Goal: Task Accomplishment & Management: Use online tool/utility

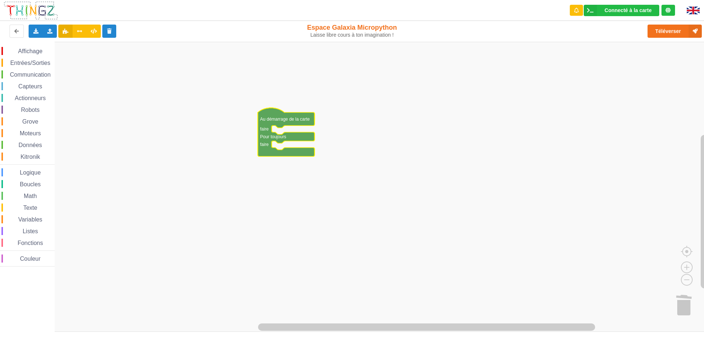
click at [30, 79] on div "Affichage Entrées/Sorties Communication Capteurs Actionneurs Robots Grove Moteu…" at bounding box center [27, 157] width 55 height 220
click at [30, 74] on span "Communication" at bounding box center [30, 75] width 43 height 6
click at [424, 127] on rect "Espace de travail de Blocky" at bounding box center [354, 187] width 709 height 290
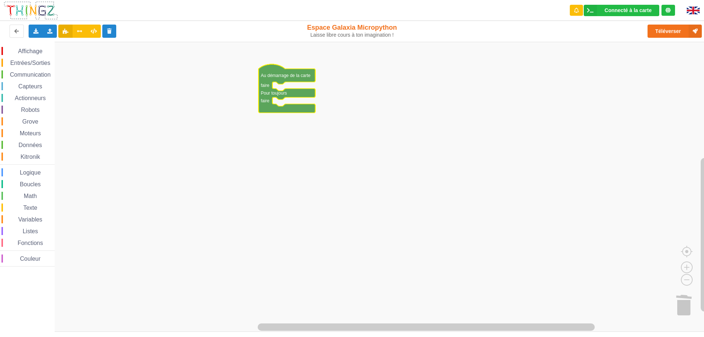
click at [25, 74] on span "Communication" at bounding box center [30, 75] width 43 height 6
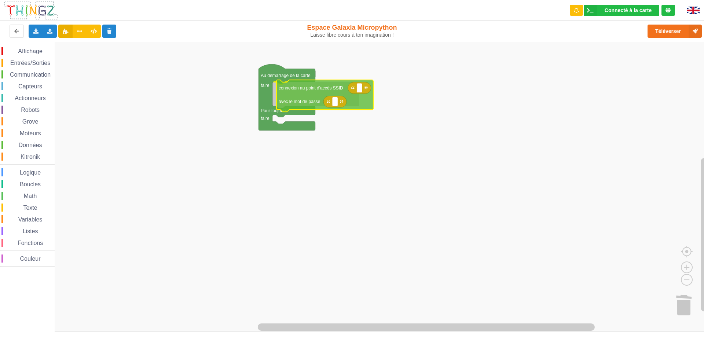
click at [303, 98] on div "Affichage Entrées/Sorties Communication Capteurs Actionneurs Robots Grove Moteu…" at bounding box center [354, 187] width 709 height 290
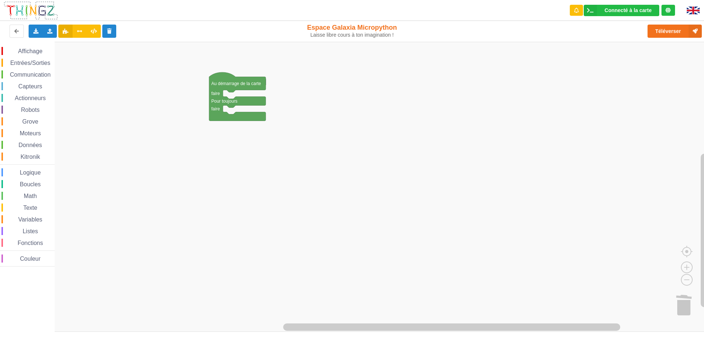
click at [31, 64] on span "Entrées/Sorties" at bounding box center [30, 63] width 42 height 6
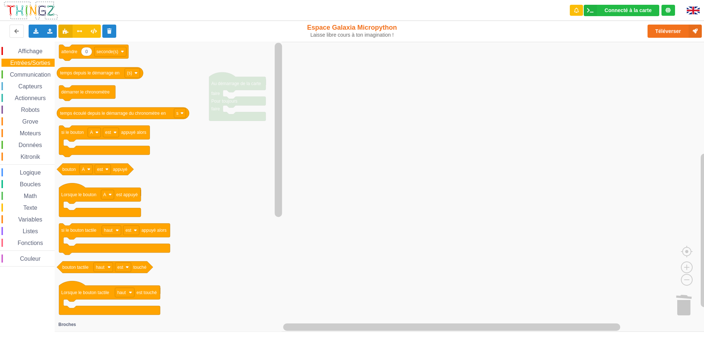
click at [30, 51] on span "Affichage" at bounding box center [30, 51] width 26 height 6
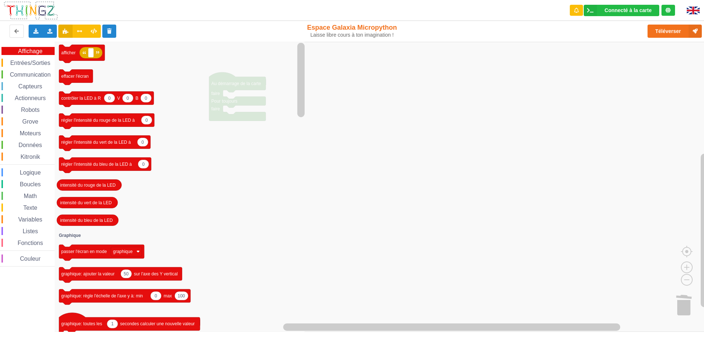
click at [29, 75] on span "Communication" at bounding box center [30, 75] width 43 height 6
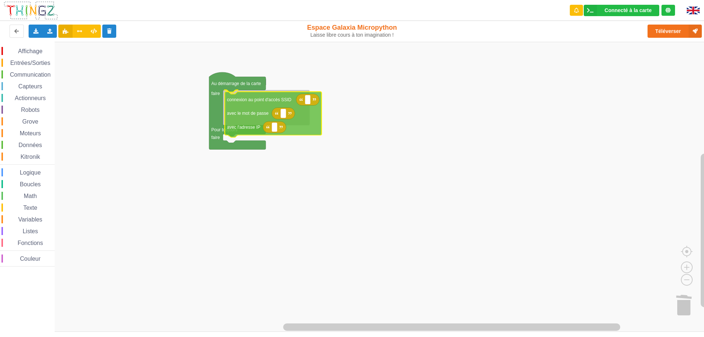
click at [249, 110] on div "Affichage Entrées/Sorties Communication Capteurs Actionneurs Robots Grove Moteu…" at bounding box center [354, 187] width 709 height 290
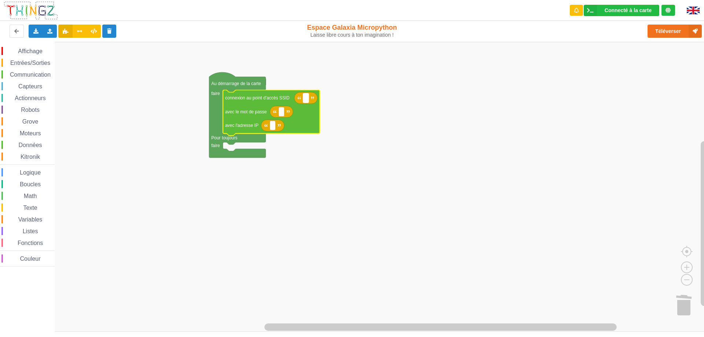
click at [308, 99] on rect "Espace de travail de Blocky" at bounding box center [306, 97] width 6 height 9
type input "NETGEAR38"
click at [281, 111] on text "Espace de travail de Blocky" at bounding box center [281, 111] width 1 height 5
type input "J"
type input "joyoustuba995"
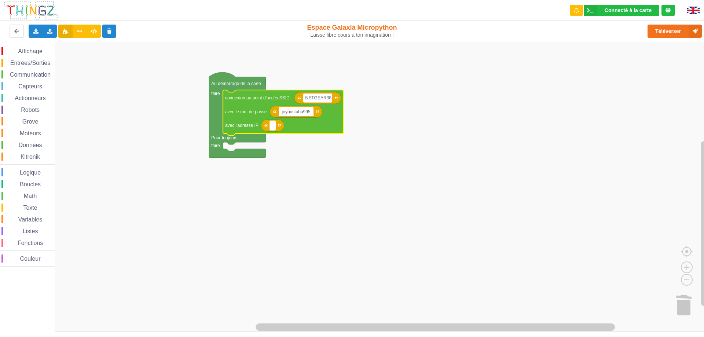
click at [275, 129] on rect "Espace de travail de Blocky" at bounding box center [273, 126] width 6 height 10
type input "[TECHNICAL_ID]"
click at [31, 74] on span "Communication" at bounding box center [30, 75] width 43 height 6
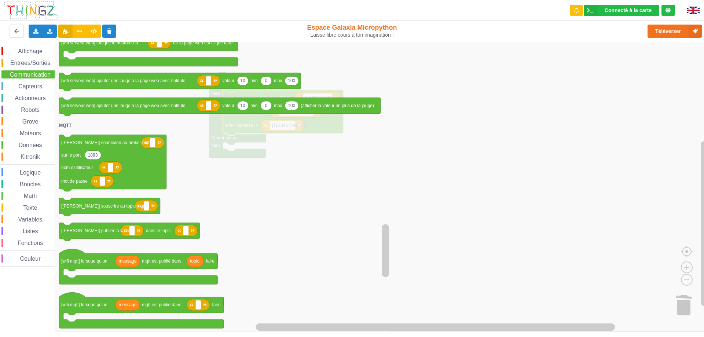
click at [360, 253] on icon "Espace de travail de Blocky" at bounding box center [223, 187] width 336 height 290
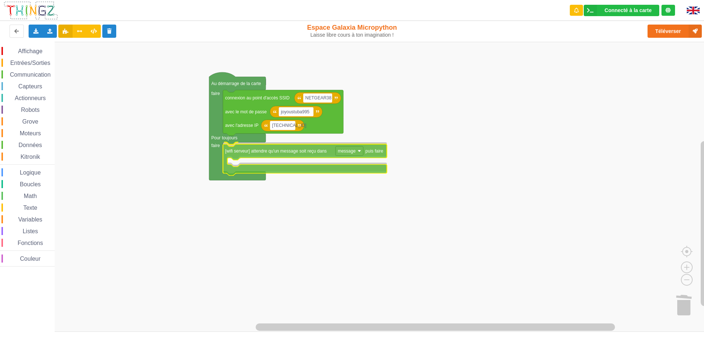
click at [258, 154] on div "Affichage Entrées/Sorties Communication Capteurs Actionneurs Robots Grove Moteu…" at bounding box center [354, 187] width 709 height 290
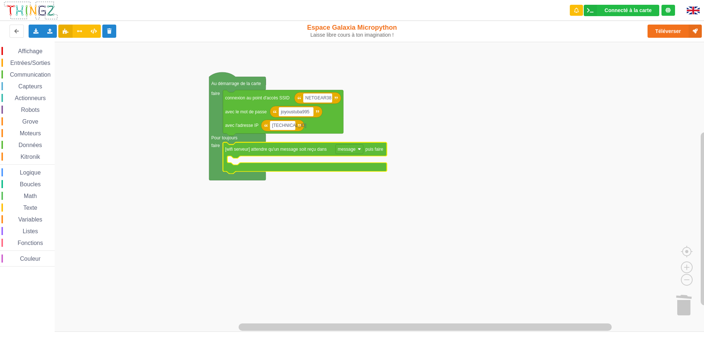
click at [29, 54] on span "Affichage" at bounding box center [30, 51] width 26 height 6
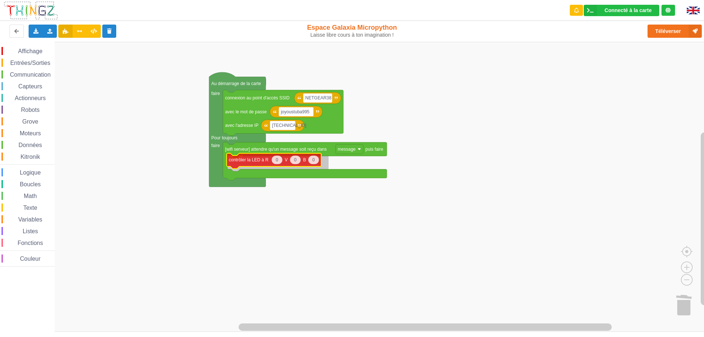
click at [242, 161] on div "Affichage Entrées/Sorties Communication Capteurs Actionneurs Robots Grove Moteu…" at bounding box center [354, 187] width 709 height 290
click at [279, 164] on text "0" at bounding box center [278, 162] width 3 height 5
click at [294, 162] on icon "Espace de travail de Blocky" at bounding box center [295, 162] width 11 height 9
type input "100"
click at [319, 190] on rect "Espace de travail de Blocky" at bounding box center [354, 187] width 709 height 290
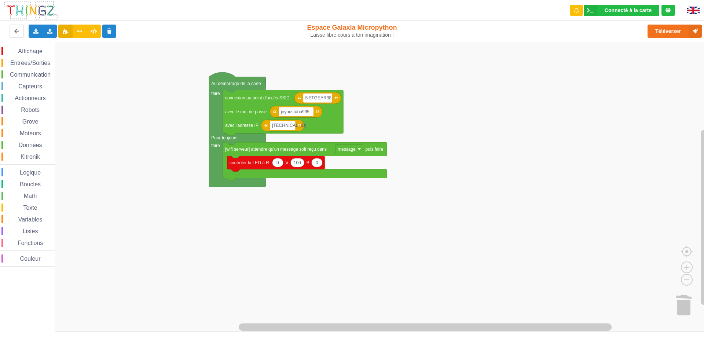
click at [27, 54] on span "Affichage" at bounding box center [30, 51] width 26 height 6
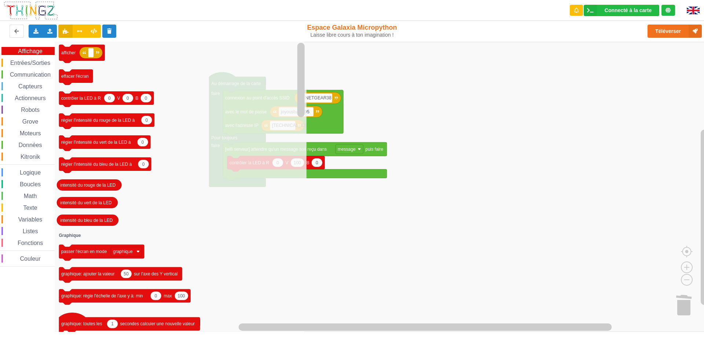
click at [32, 63] on span "Entrées/Sorties" at bounding box center [30, 63] width 42 height 6
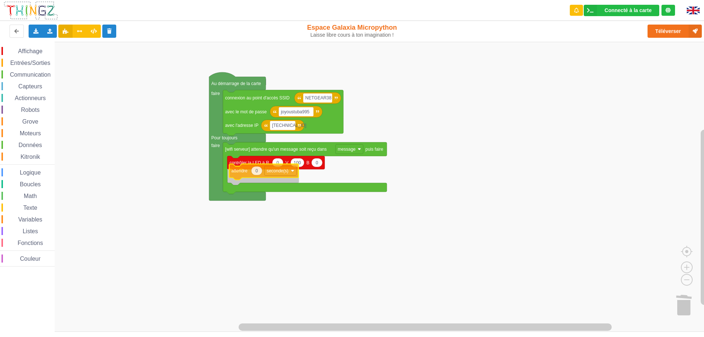
click at [237, 173] on div "Affichage Entrées/Sorties Communication Capteurs Actionneurs Robots Grove Moteu…" at bounding box center [354, 187] width 709 height 290
click at [277, 175] on text "seconde(s)" at bounding box center [276, 175] width 22 height 5
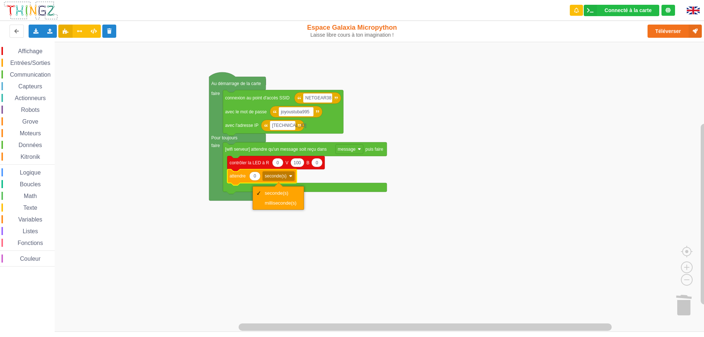
click at [248, 177] on icon "Espace de travail de Blocky" at bounding box center [261, 177] width 69 height 16
click at [254, 178] on text "0" at bounding box center [255, 175] width 3 height 5
type input "2"
click at [296, 245] on rect "Espace de travail de Blocky" at bounding box center [354, 187] width 709 height 290
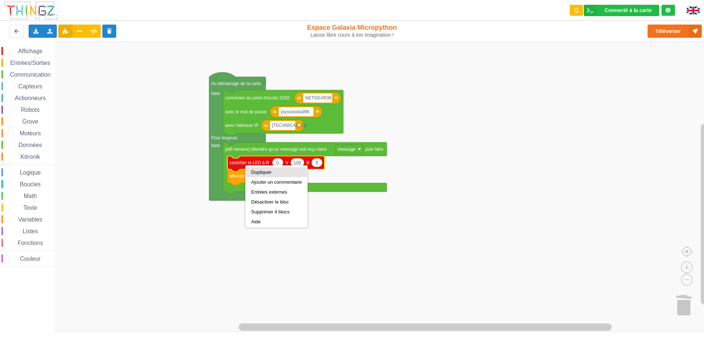
click at [267, 172] on div "Dupliquer" at bounding box center [276, 172] width 51 height 6
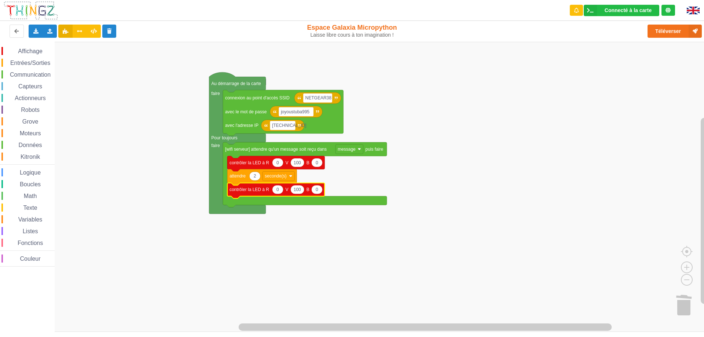
click at [300, 188] on icon "Espace de travail de Blocky" at bounding box center [297, 189] width 14 height 9
type input "0"
click at [308, 233] on rect "Espace de travail de Blocky" at bounding box center [354, 187] width 709 height 290
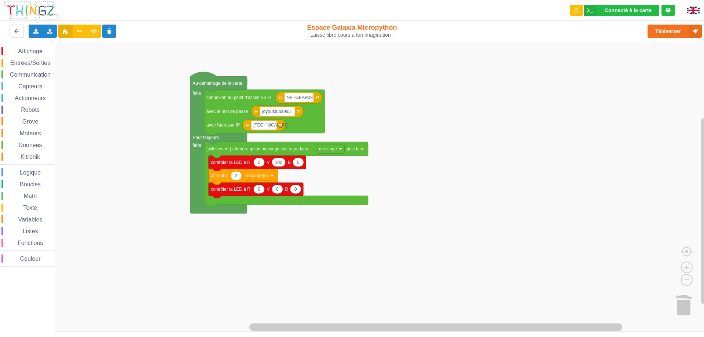
click at [185, 81] on div "Affichage Entrées/Sorties Communication Capteurs Actionneurs Robots Grove Moteu…" at bounding box center [354, 187] width 709 height 290
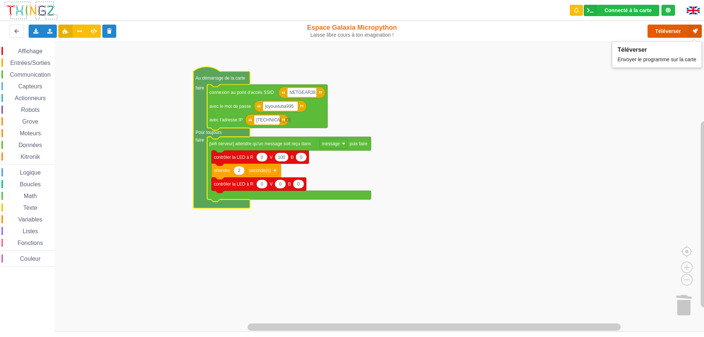
click at [669, 35] on button "Téléverser" at bounding box center [675, 31] width 54 height 13
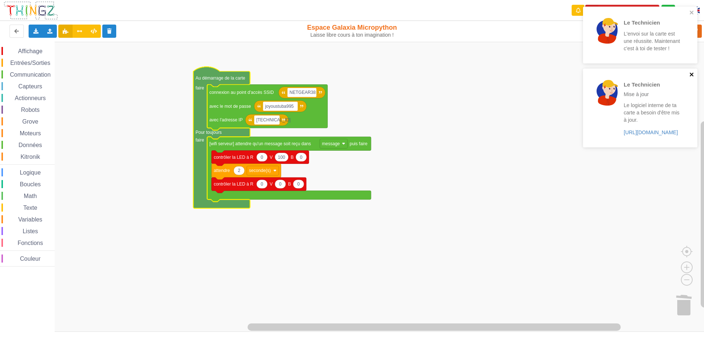
click at [693, 73] on icon "close" at bounding box center [692, 75] width 4 height 4
click at [691, 12] on icon "close" at bounding box center [692, 13] width 4 height 4
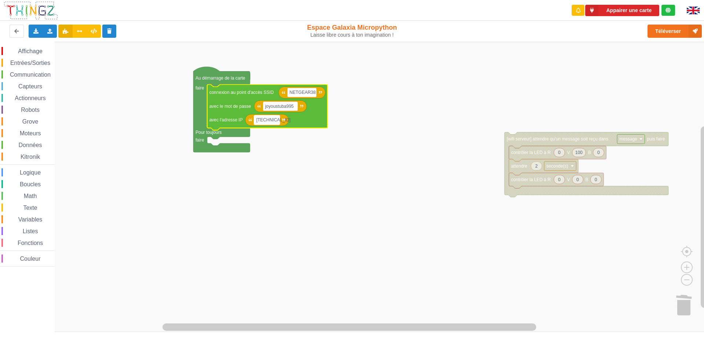
click at [275, 120] on rect "Espace de travail de Blocky" at bounding box center [267, 120] width 26 height 10
click at [278, 122] on input "[TECHNICAL_ID]" at bounding box center [267, 120] width 26 height 10
type input "[TECHNICAL_ID]"
click at [292, 179] on rect "Espace de travail de Blocky" at bounding box center [354, 187] width 709 height 290
click at [29, 52] on span "Affichage" at bounding box center [30, 51] width 26 height 6
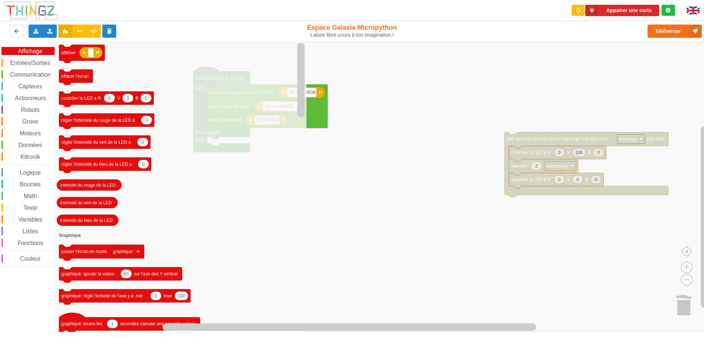
click at [28, 76] on span "Communication" at bounding box center [30, 75] width 43 height 6
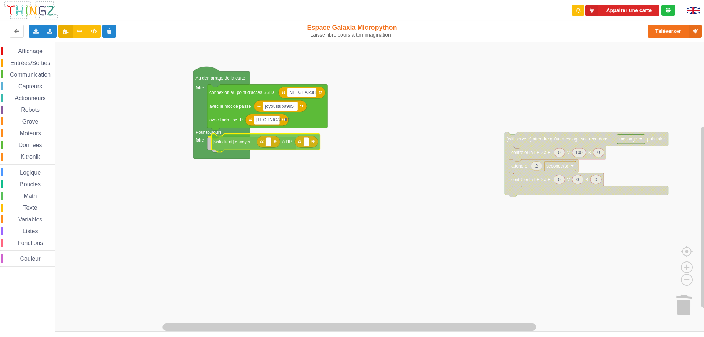
click at [217, 146] on div "Affichage Entrées/Sorties Communication Capteurs Actionneurs Robots Grove Moteu…" at bounding box center [354, 187] width 709 height 290
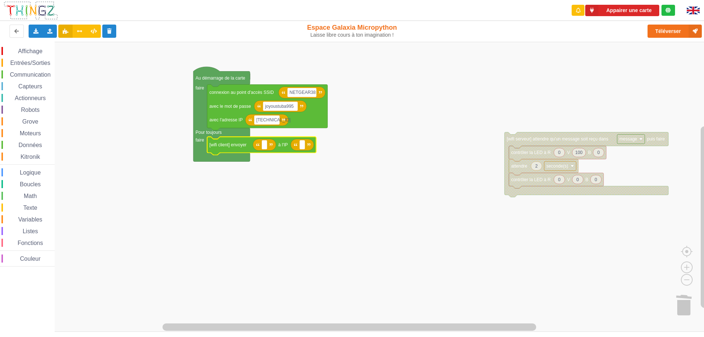
click at [260, 192] on rect "Espace de travail de Blocky" at bounding box center [354, 187] width 709 height 290
click at [261, 144] on rect "Espace de travail de Blocky" at bounding box center [264, 145] width 6 height 10
type input "hello"
click at [312, 146] on text "Espace de travail de Blocky" at bounding box center [311, 144] width 1 height 5
type input "[TECHNICAL_ID]"
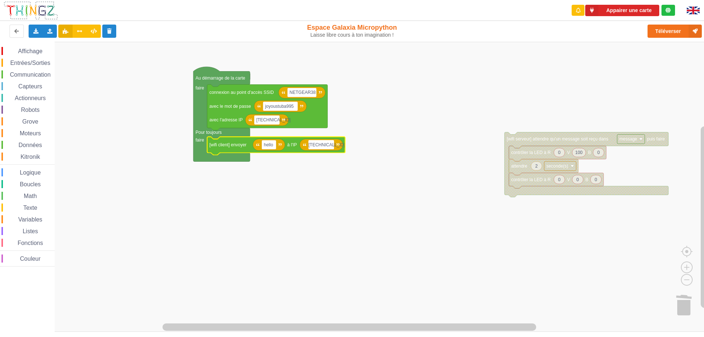
click at [293, 216] on rect "Espace de travail de Blocky" at bounding box center [354, 187] width 709 height 290
click at [667, 32] on button "Téléverser" at bounding box center [675, 31] width 54 height 13
click at [21, 79] on div "Affichage Entrées/Sorties Communication Capteurs Actionneurs Robots Grove Moteu…" at bounding box center [27, 157] width 55 height 220
click at [23, 72] on span "Communication" at bounding box center [30, 75] width 43 height 6
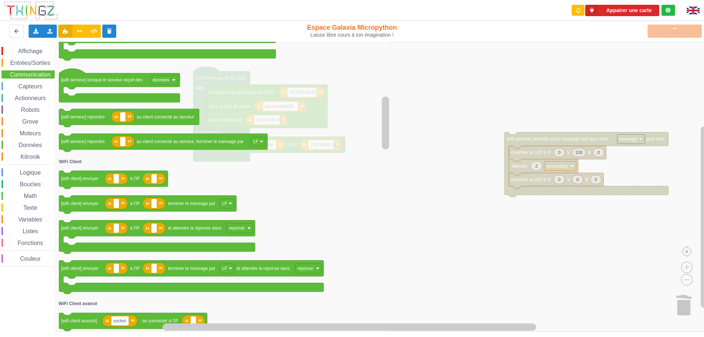
click at [28, 62] on span "Entrées/Sorties" at bounding box center [30, 63] width 42 height 6
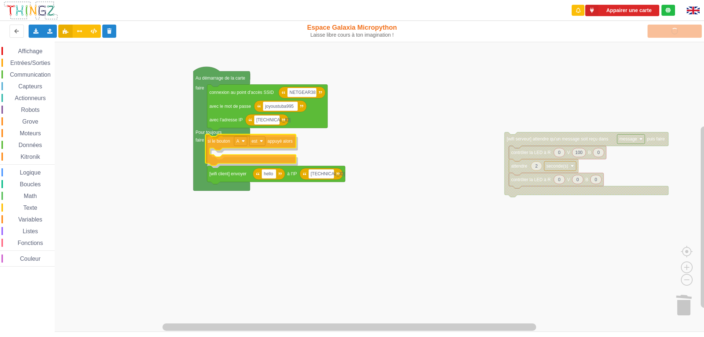
click at [219, 144] on div "Affichage Entrées/Sorties Communication Capteurs Actionneurs Robots Grove Moteu…" at bounding box center [354, 187] width 709 height 290
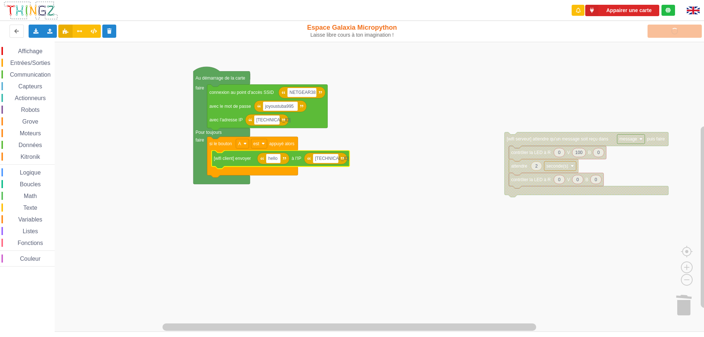
click at [588, 74] on rect "Espace de travail de Blocky" at bounding box center [354, 187] width 709 height 290
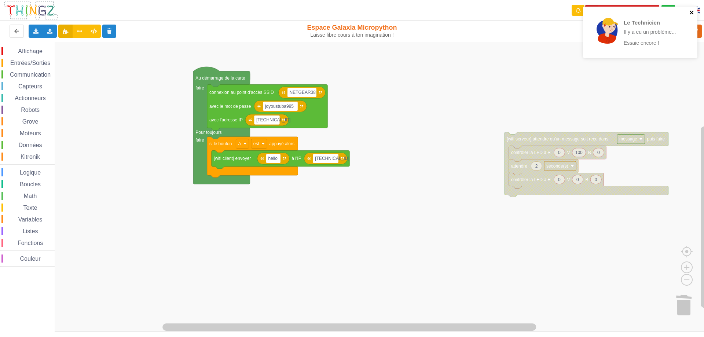
click at [691, 12] on icon "close" at bounding box center [692, 13] width 4 height 4
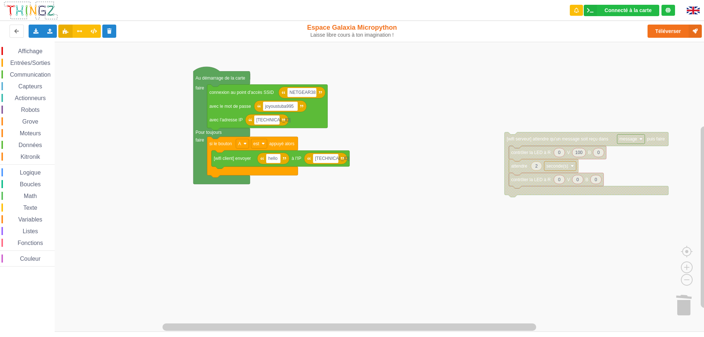
click at [645, 89] on rect "Espace de travail de Blocky" at bounding box center [354, 187] width 709 height 290
click at [669, 31] on button "Téléverser" at bounding box center [675, 31] width 54 height 13
click at [28, 51] on span "Affichage" at bounding box center [30, 51] width 26 height 6
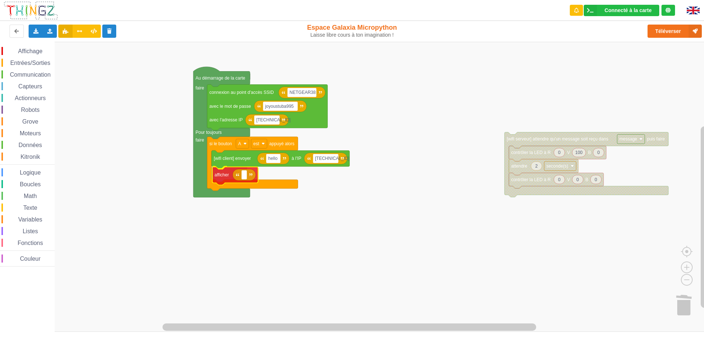
click at [222, 176] on div "Affichage Entrées/Sorties Communication Capteurs Actionneurs Robots Grove Moteu…" at bounding box center [354, 187] width 709 height 290
click at [16, 76] on span "Communication" at bounding box center [30, 75] width 43 height 6
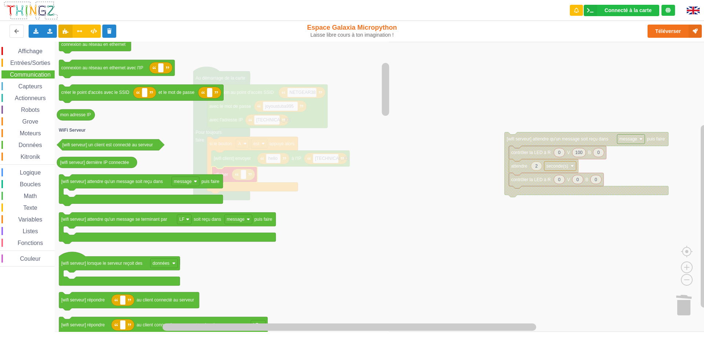
click at [334, 216] on icon "Espace de travail de Blocky" at bounding box center [223, 187] width 336 height 290
click at [170, 146] on icon "Espace de travail de Blocky" at bounding box center [223, 187] width 336 height 290
click at [492, 83] on rect "Espace de travail de Blocky" at bounding box center [354, 187] width 709 height 290
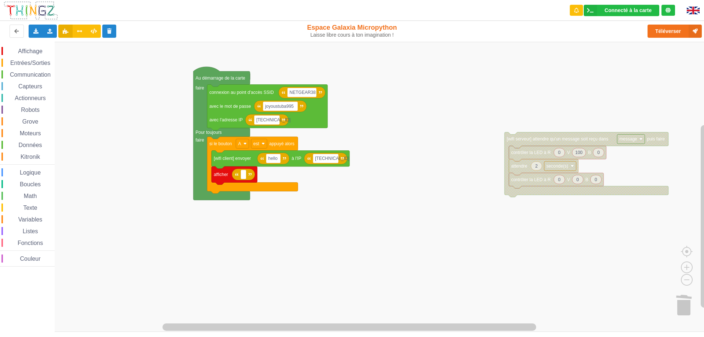
click at [25, 54] on span "Affichage" at bounding box center [30, 51] width 26 height 6
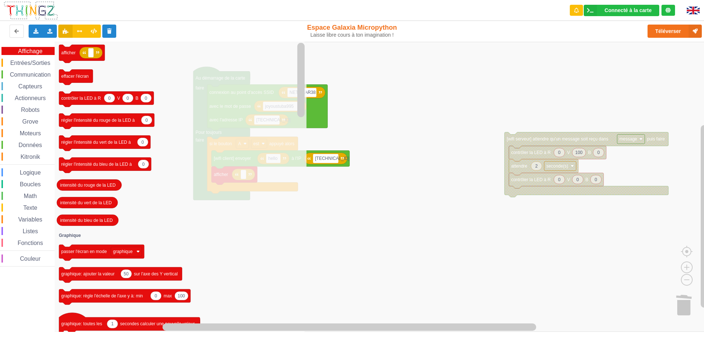
click at [19, 66] on span "Entrées/Sorties" at bounding box center [30, 63] width 42 height 6
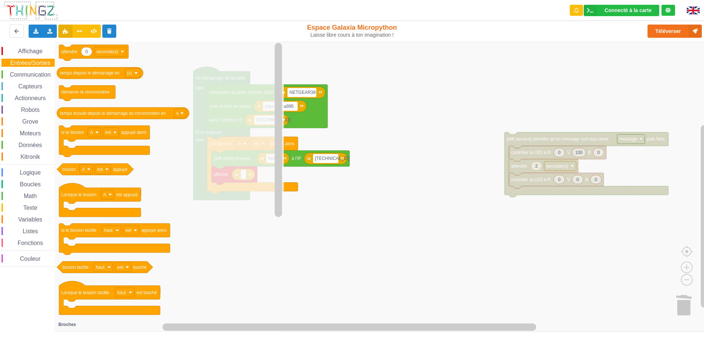
click at [25, 72] on span "Communication" at bounding box center [30, 75] width 43 height 6
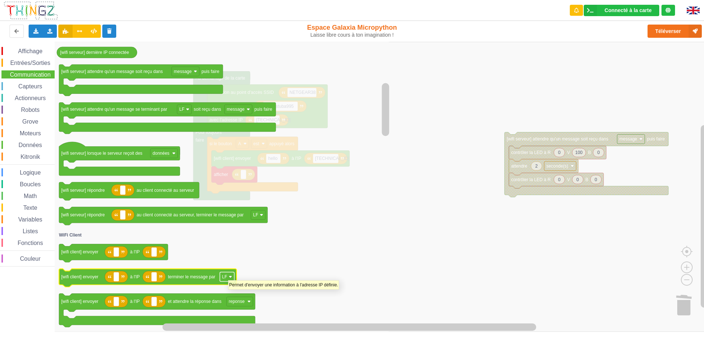
click at [228, 277] on rect "Espace de travail de Blocky" at bounding box center [227, 277] width 14 height 10
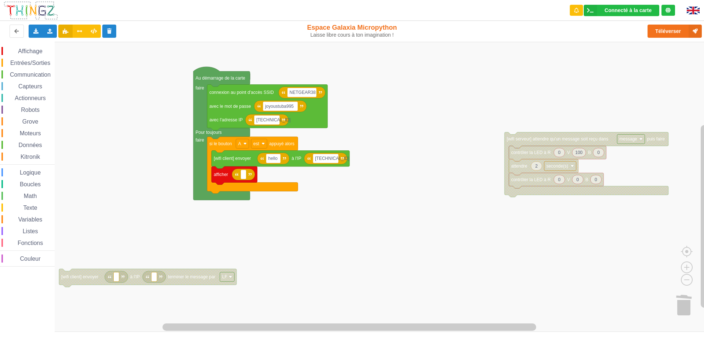
click at [228, 277] on rect "Espace de travail de Blocky" at bounding box center [227, 277] width 14 height 10
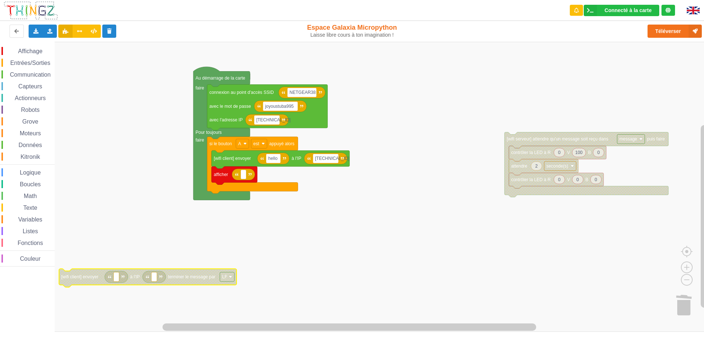
click at [228, 277] on rect "Espace de travail de Blocky" at bounding box center [227, 277] width 14 height 10
click at [127, 239] on rect "Espace de travail de Blocky" at bounding box center [354, 187] width 709 height 290
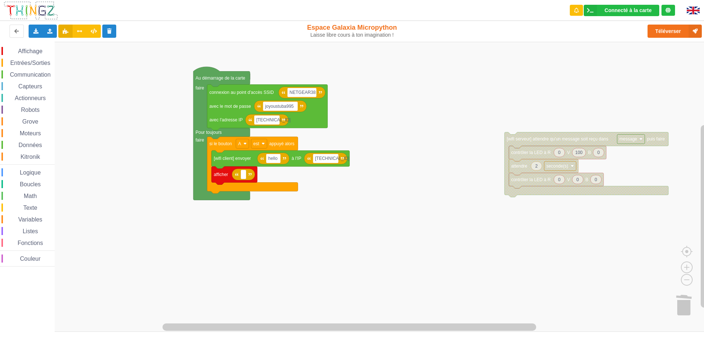
click at [28, 73] on span "Communication" at bounding box center [30, 75] width 43 height 6
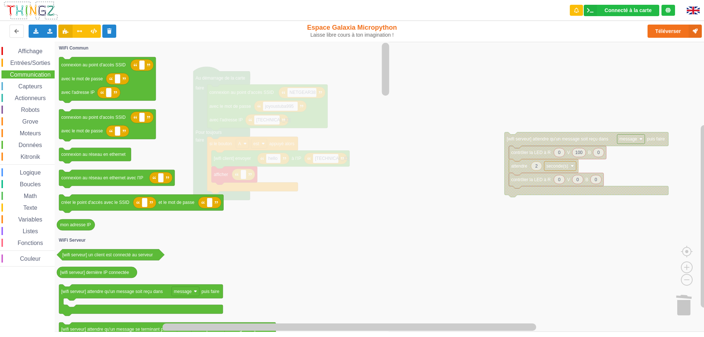
click at [508, 102] on rect "Espace de travail de Blocky" at bounding box center [354, 187] width 709 height 290
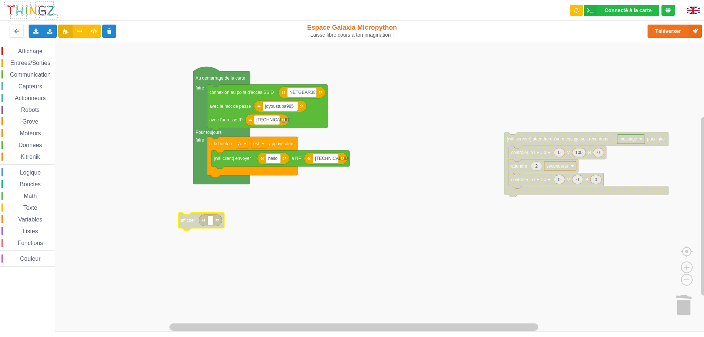
click at [29, 53] on span "Affichage" at bounding box center [30, 51] width 26 height 6
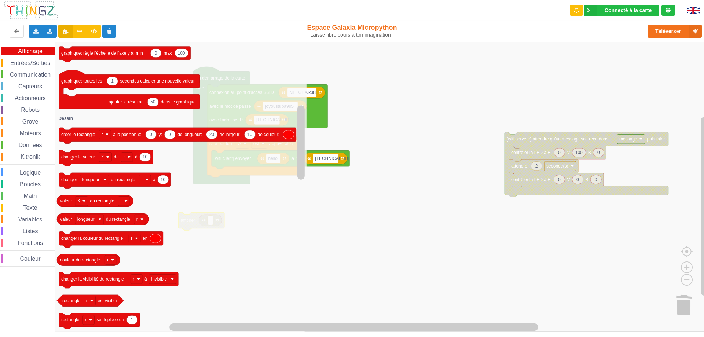
click at [31, 74] on span "Communication" at bounding box center [30, 75] width 43 height 6
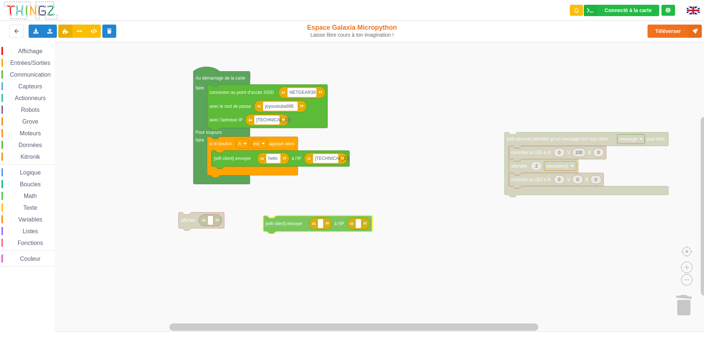
click at [327, 221] on div "Affichage Entrées/Sorties Communication Capteurs Actionneurs Robots Grove Moteu…" at bounding box center [354, 187] width 709 height 290
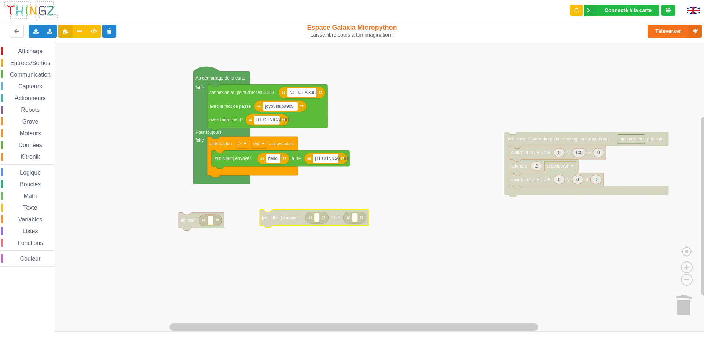
click at [30, 86] on span "Capteurs" at bounding box center [30, 86] width 26 height 6
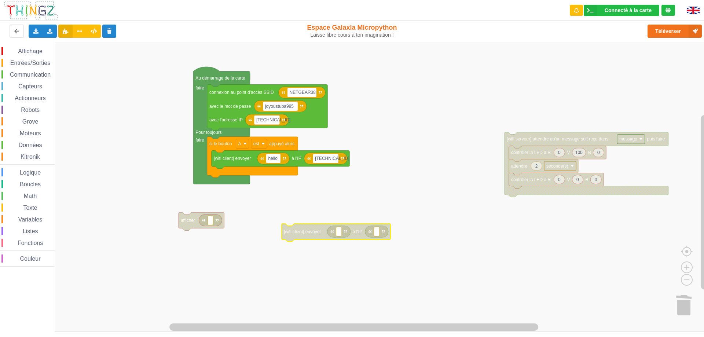
click at [27, 89] on span "Capteurs" at bounding box center [30, 86] width 26 height 6
click at [274, 166] on div "Affichage Entrées/Sorties Communication Capteurs Actionneurs Robots Grove Moteu…" at bounding box center [354, 187] width 709 height 290
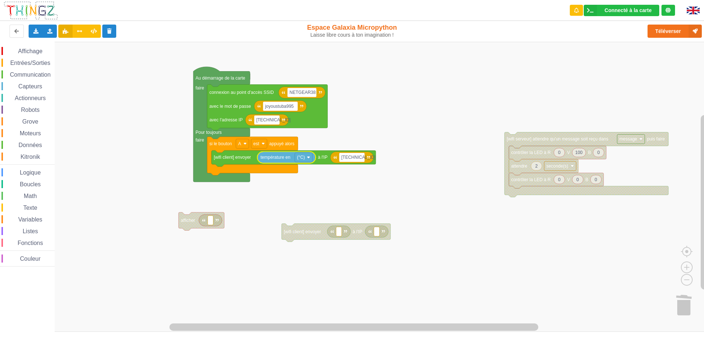
click at [282, 193] on rect "Espace de travail de Blocky" at bounding box center [354, 187] width 709 height 290
click at [670, 31] on button "Téléverser" at bounding box center [675, 31] width 54 height 13
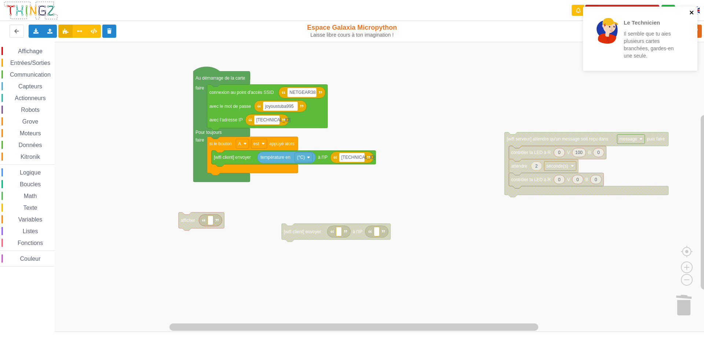
click at [692, 15] on icon "close" at bounding box center [691, 13] width 5 height 6
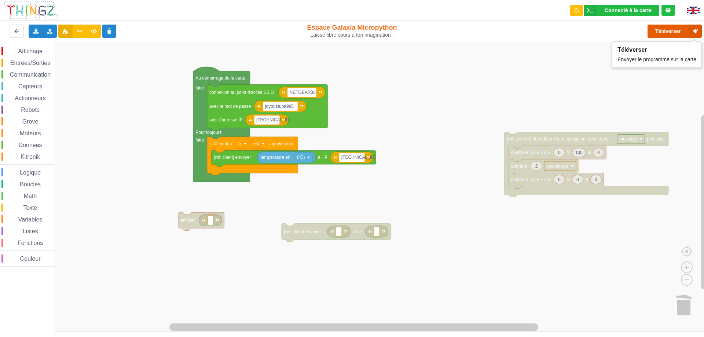
click at [668, 30] on button "Téléverser" at bounding box center [675, 31] width 54 height 13
click at [293, 200] on rect "Espace de travail de Blocky" at bounding box center [354, 187] width 709 height 290
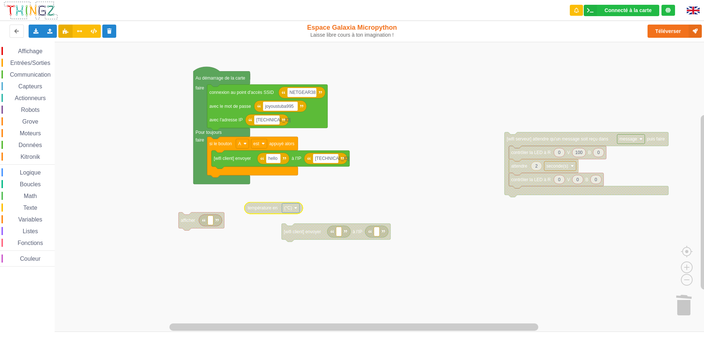
click at [31, 69] on div "Affichage Entrées/Sorties Communication Capteurs Actionneurs Robots Grove Moteu…" at bounding box center [27, 157] width 55 height 220
click at [29, 75] on span "Communication" at bounding box center [30, 75] width 43 height 6
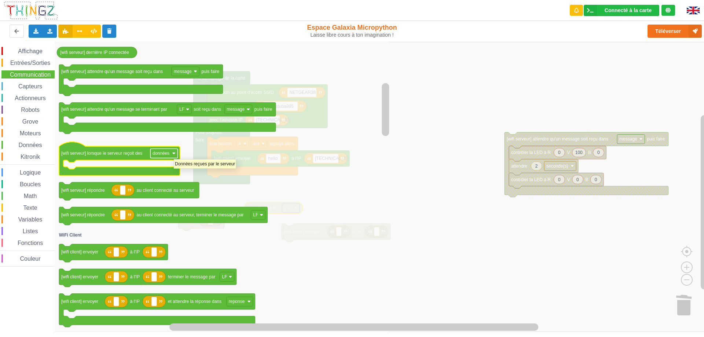
click at [174, 156] on rect "Espace de travail de Blocky" at bounding box center [164, 154] width 28 height 10
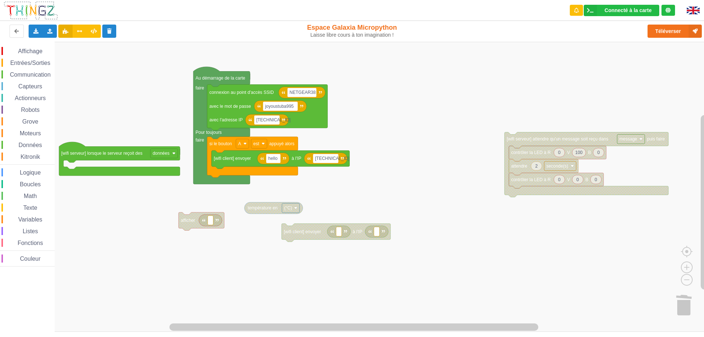
click at [174, 156] on rect "Espace de travail de Blocky" at bounding box center [164, 154] width 28 height 10
click at [94, 218] on rect "Espace de travail de Blocky" at bounding box center [354, 187] width 709 height 290
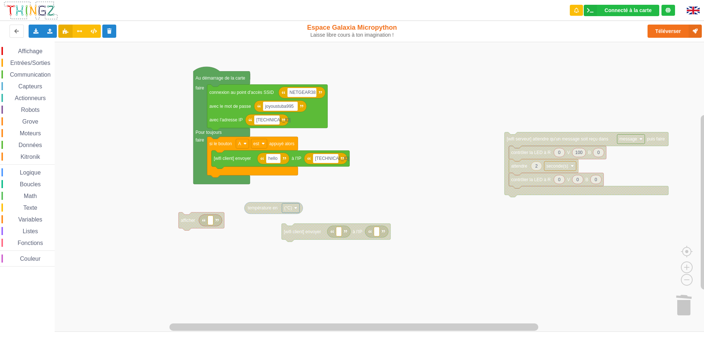
click at [32, 62] on span "Entrées/Sorties" at bounding box center [30, 63] width 42 height 6
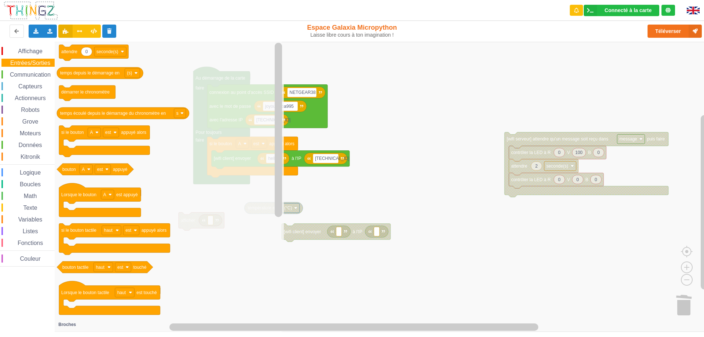
click at [27, 74] on span "Communication" at bounding box center [30, 75] width 43 height 6
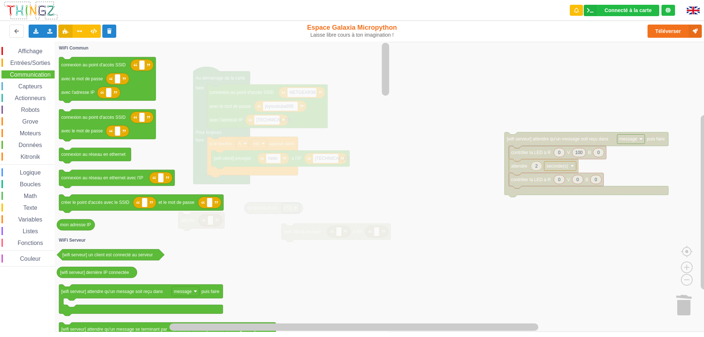
click at [381, 155] on icon "Espace de travail de Blocky" at bounding box center [385, 187] width 9 height 288
click at [274, 156] on icon "Espace de travail de Blocky" at bounding box center [223, 187] width 336 height 290
click at [203, 56] on icon "Espace de travail de Blocky" at bounding box center [223, 187] width 336 height 290
click at [30, 51] on span "Affichage" at bounding box center [30, 51] width 26 height 6
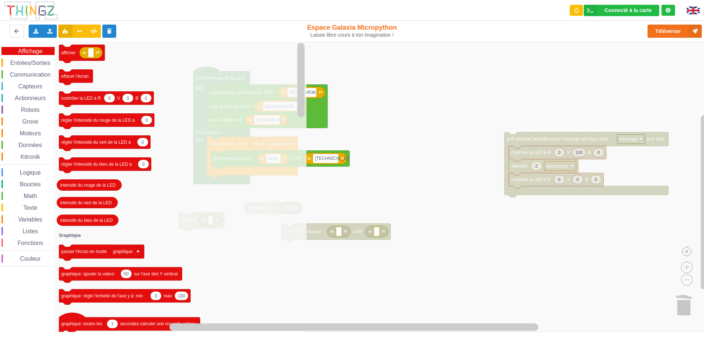
click at [33, 74] on span "Communication" at bounding box center [30, 75] width 43 height 6
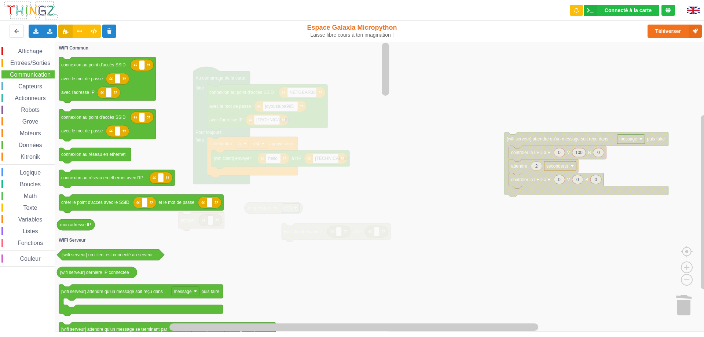
click at [30, 62] on span "Entrées/Sorties" at bounding box center [30, 63] width 42 height 6
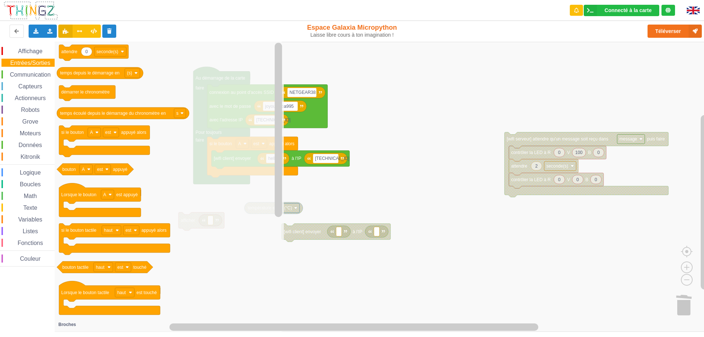
click at [28, 75] on span "Communication" at bounding box center [30, 75] width 43 height 6
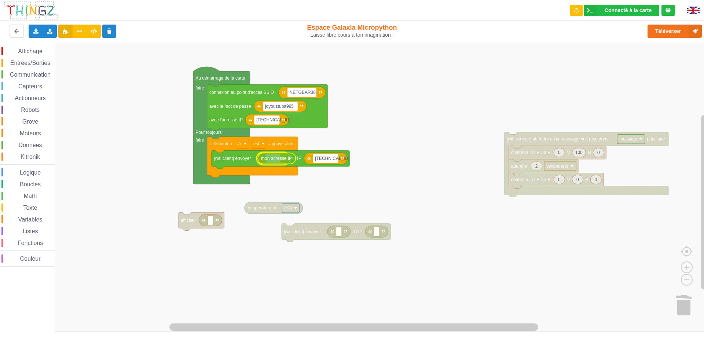
click at [276, 160] on div "Affichage Entrées/Sorties Communication Capteurs Actionneurs Robots Grove Moteu…" at bounding box center [354, 187] width 709 height 290
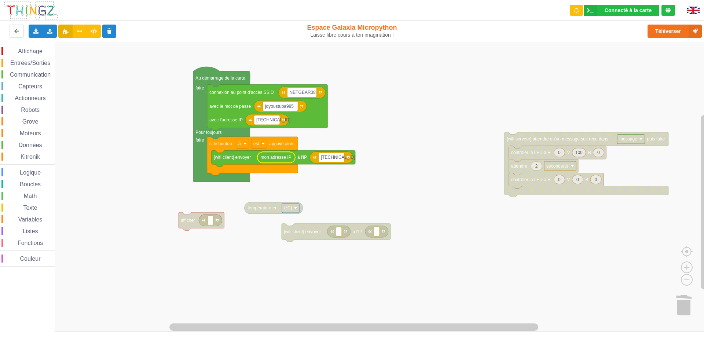
click at [352, 185] on rect "Espace de travail de Blocky" at bounding box center [354, 187] width 709 height 290
click at [665, 31] on button "Téléverser" at bounding box center [675, 31] width 54 height 13
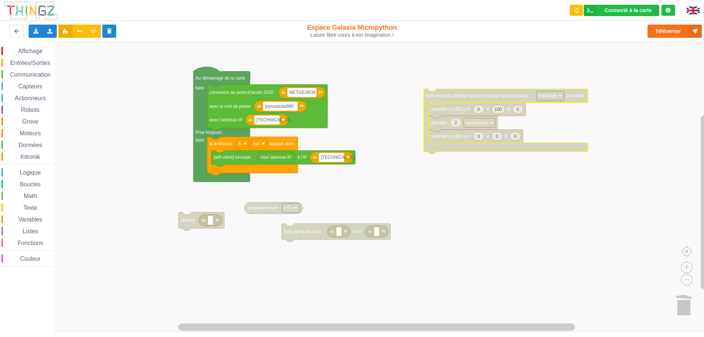
click at [546, 98] on text "message" at bounding box center [548, 95] width 18 height 5
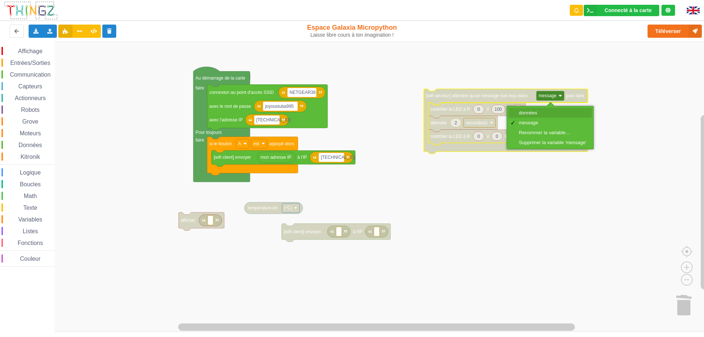
click at [534, 113] on div "données" at bounding box center [552, 113] width 67 height 6
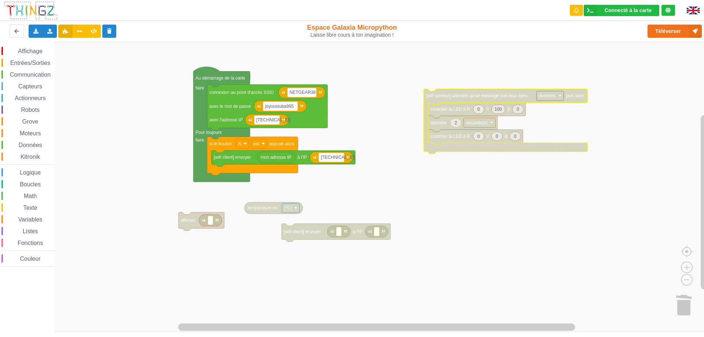
click at [573, 112] on rect "Espace de travail de Blocky" at bounding box center [354, 187] width 709 height 290
click at [552, 97] on text "données" at bounding box center [547, 95] width 17 height 5
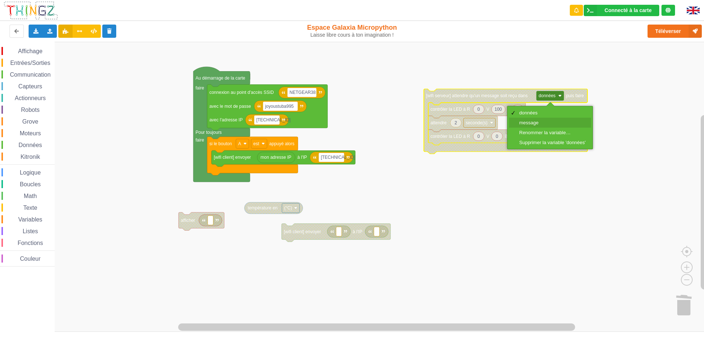
click at [546, 122] on div "message" at bounding box center [552, 123] width 66 height 6
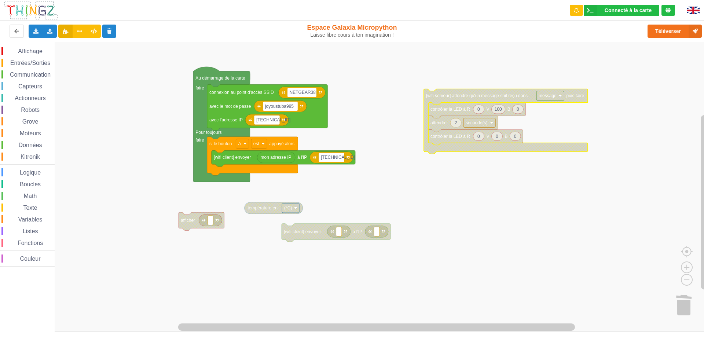
click at [621, 135] on rect "Espace de travail de Blocky" at bounding box center [354, 187] width 709 height 290
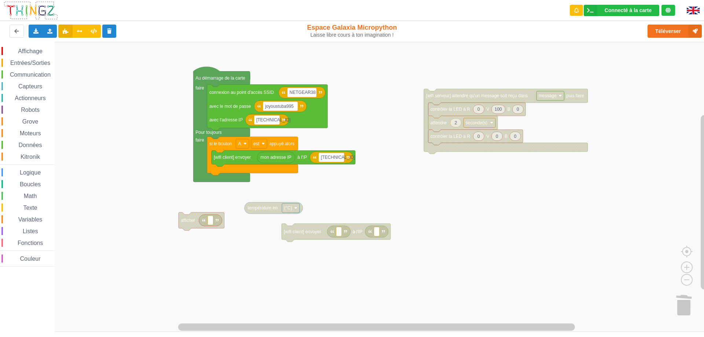
click at [545, 119] on rect "Espace de travail de Blocky" at bounding box center [354, 187] width 709 height 290
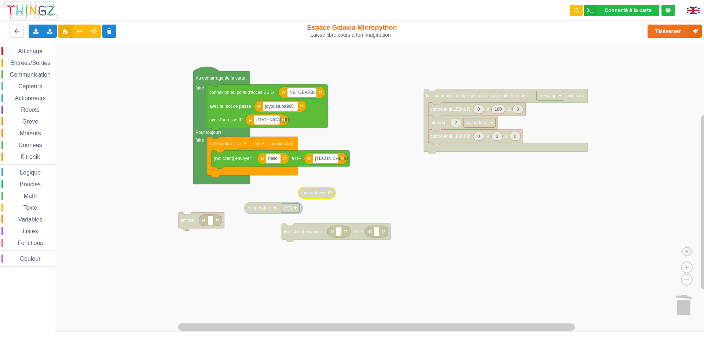
click at [363, 131] on rect "Espace de travail de Blocky" at bounding box center [354, 187] width 709 height 290
click at [32, 53] on span "Affichage" at bounding box center [30, 51] width 26 height 6
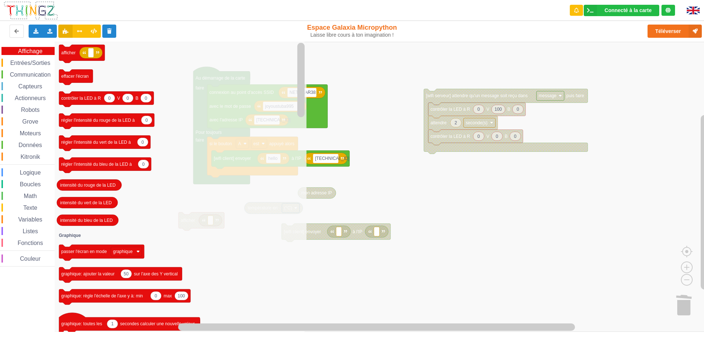
click at [27, 77] on span "Communication" at bounding box center [30, 75] width 43 height 6
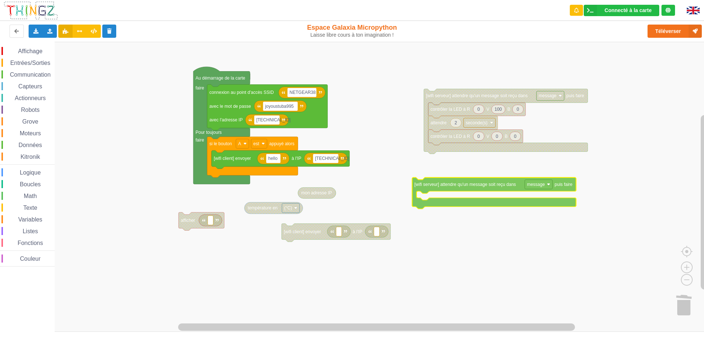
click at [470, 186] on div "Affichage Entrées/Sorties Communication Capteurs Actionneurs Robots Grove Moteu…" at bounding box center [354, 187] width 709 height 290
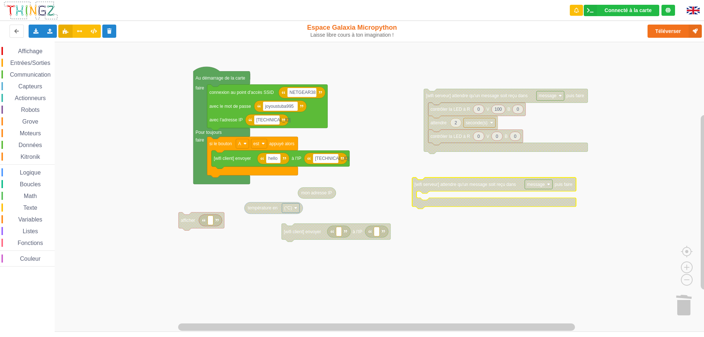
click at [528, 186] on text "message" at bounding box center [536, 184] width 18 height 5
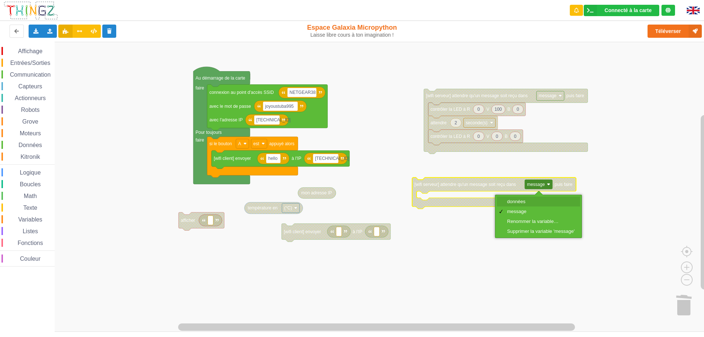
click at [522, 203] on div "données" at bounding box center [540, 202] width 67 height 6
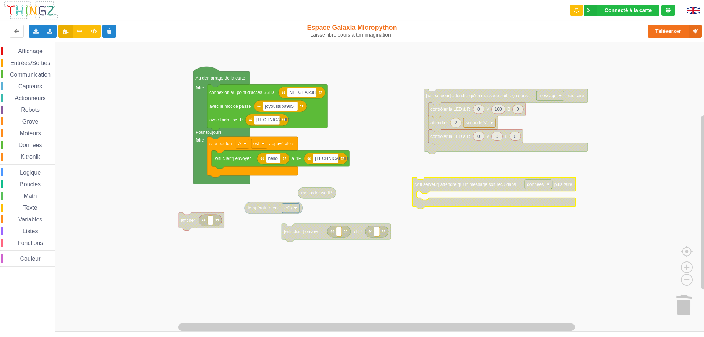
click at [514, 230] on rect "Espace de travail de Blocky" at bounding box center [354, 187] width 709 height 290
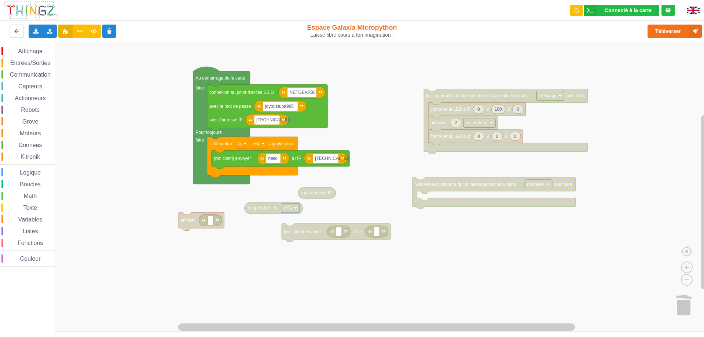
click at [29, 144] on span "Données" at bounding box center [31, 145] width 26 height 6
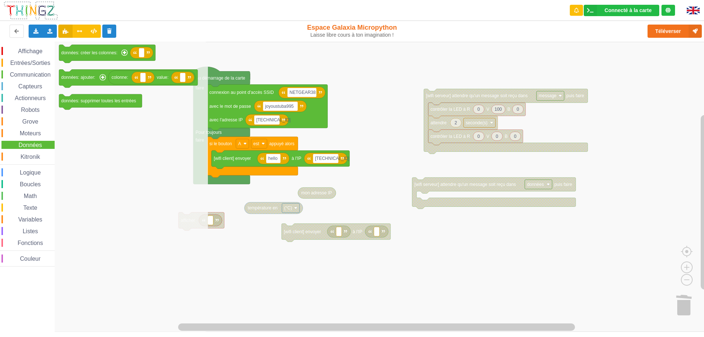
click at [30, 157] on span "Kitronik" at bounding box center [30, 157] width 22 height 6
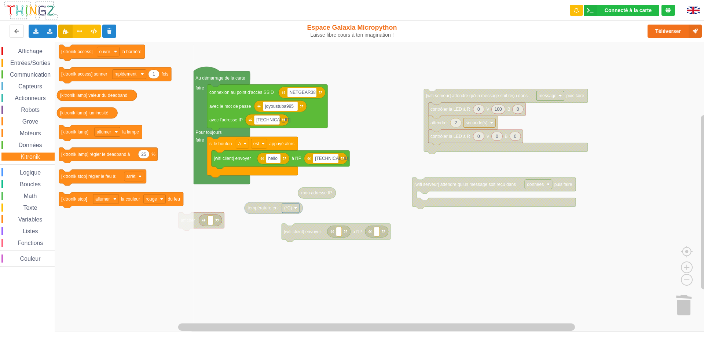
click at [30, 146] on span "Données" at bounding box center [31, 145] width 26 height 6
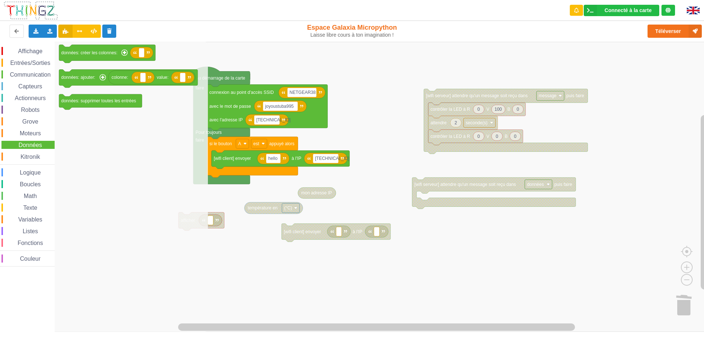
click at [31, 136] on span "Moteurs" at bounding box center [30, 133] width 23 height 6
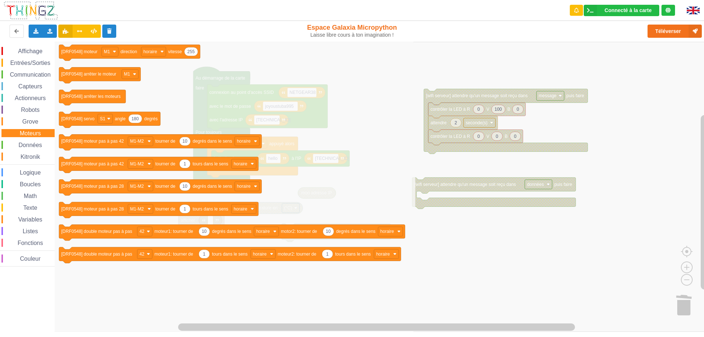
click at [31, 124] on span "Grove" at bounding box center [30, 121] width 18 height 6
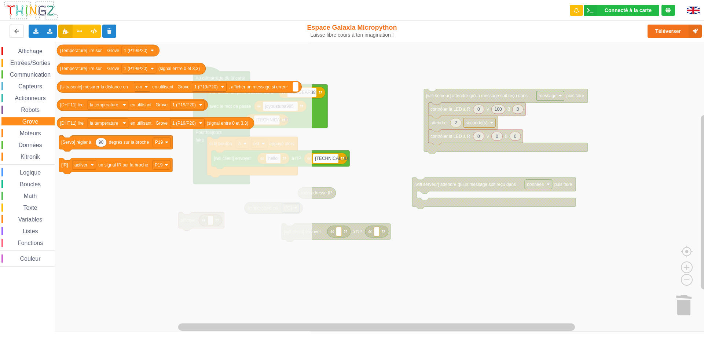
click at [30, 110] on span "Robots" at bounding box center [30, 110] width 21 height 6
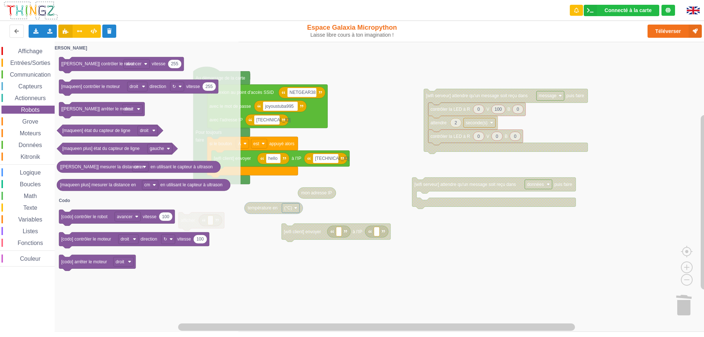
click at [29, 97] on span "Actionneurs" at bounding box center [30, 98] width 33 height 6
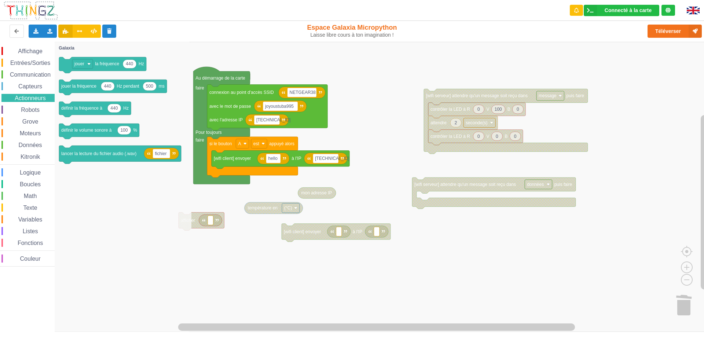
click at [31, 87] on span "Capteurs" at bounding box center [30, 86] width 26 height 6
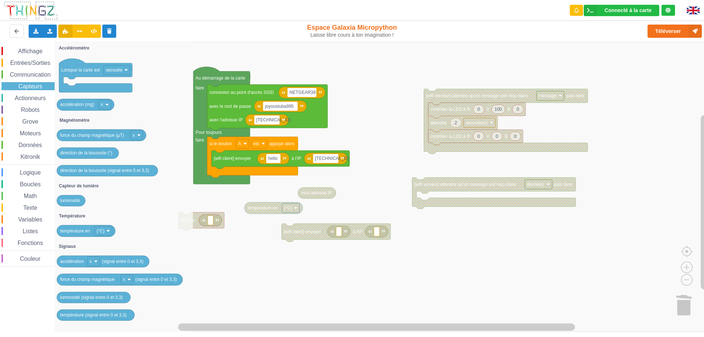
click at [30, 76] on span "Communication" at bounding box center [30, 75] width 43 height 6
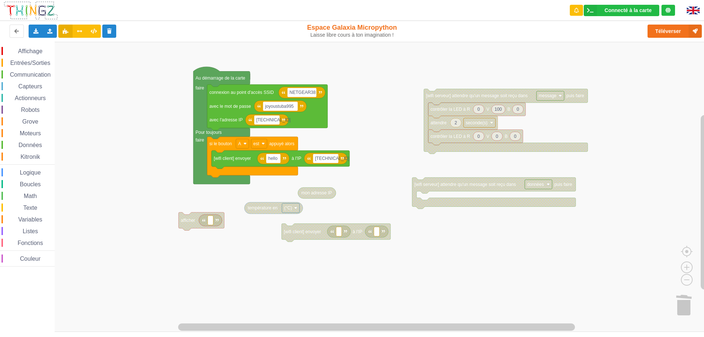
click at [30, 76] on span "Communication" at bounding box center [30, 75] width 43 height 6
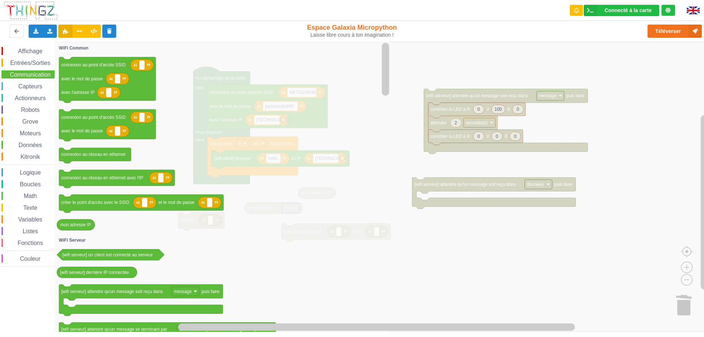
click at [30, 76] on span "Communication" at bounding box center [30, 75] width 43 height 6
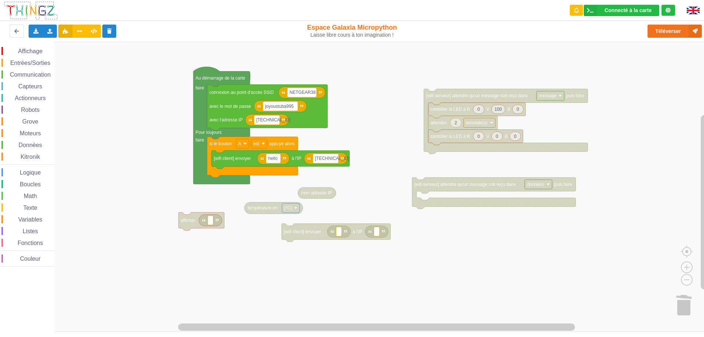
click at [30, 76] on span "Communication" at bounding box center [30, 75] width 43 height 6
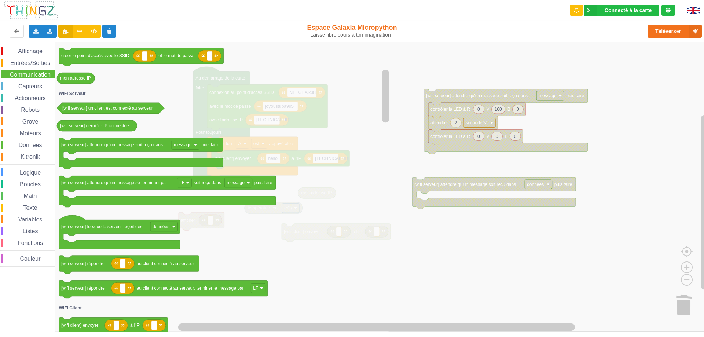
click at [351, 235] on icon "Espace de travail de Blocky" at bounding box center [223, 187] width 336 height 290
click at [277, 158] on icon "Espace de travail de Blocky" at bounding box center [223, 187] width 336 height 290
click at [489, 164] on rect "Espace de travail de Blocky" at bounding box center [354, 187] width 709 height 290
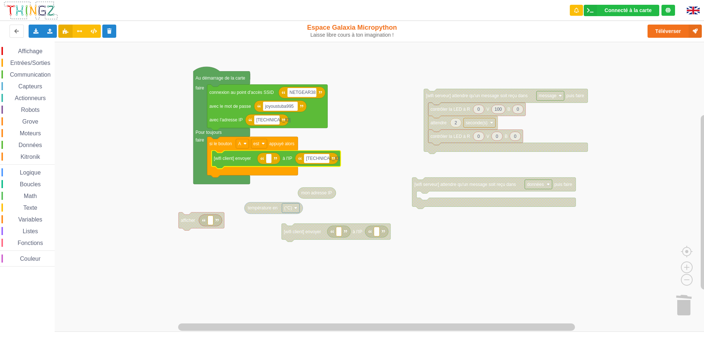
click at [26, 52] on span "Affichage" at bounding box center [30, 51] width 26 height 6
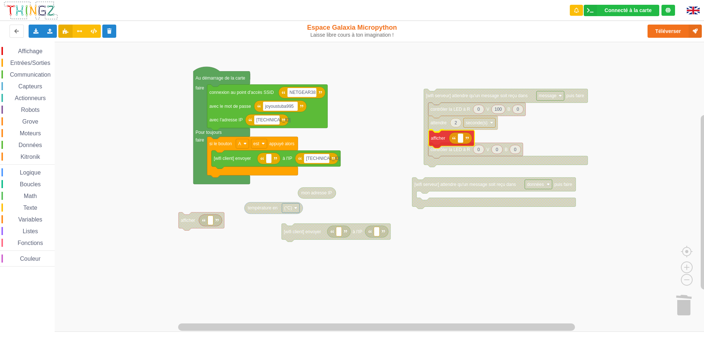
click at [442, 142] on div "Affichage Entrées/Sorties Communication Capteurs Actionneurs Robots Grove Moteu…" at bounding box center [354, 187] width 709 height 290
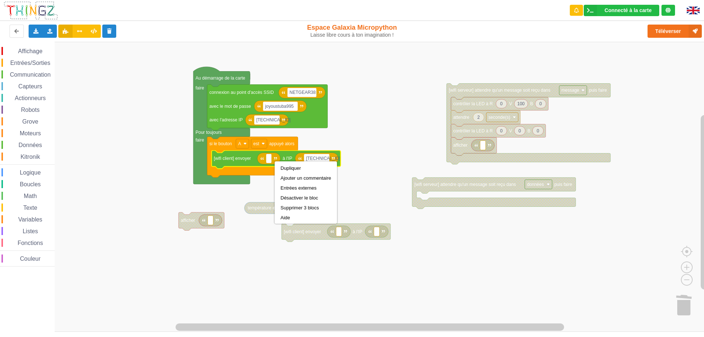
click at [256, 190] on rect "Espace de travail de Blocky" at bounding box center [354, 187] width 709 height 290
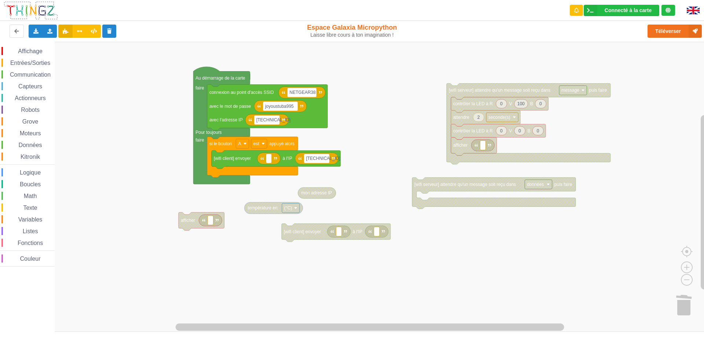
click at [36, 62] on span "Entrées/Sorties" at bounding box center [30, 63] width 42 height 6
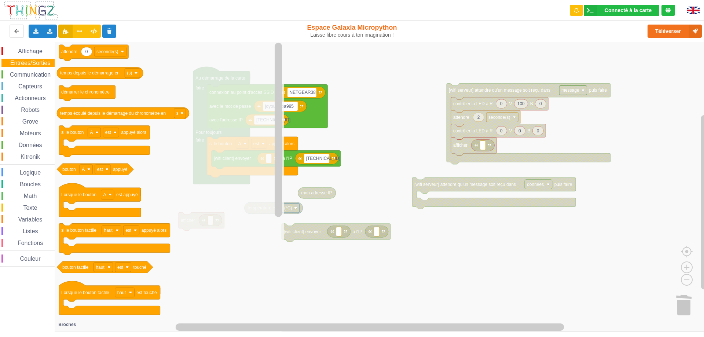
click at [31, 51] on span "Affichage" at bounding box center [30, 51] width 26 height 6
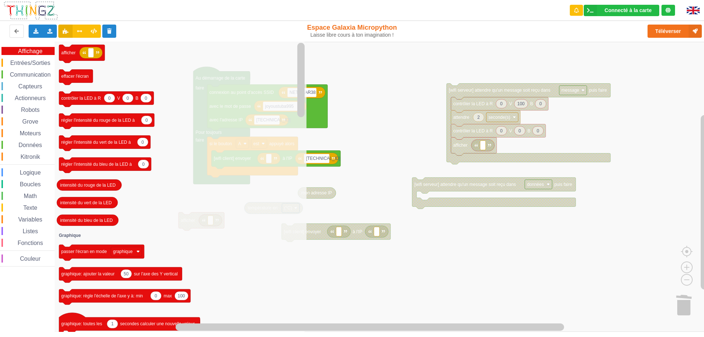
click at [27, 74] on span "Communication" at bounding box center [30, 75] width 43 height 6
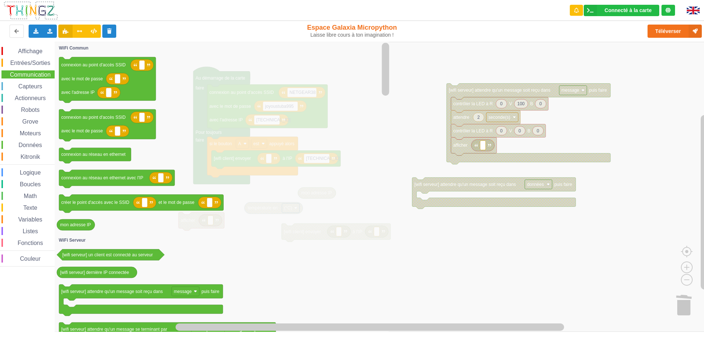
click at [272, 201] on icon "Espace de travail de Blocky" at bounding box center [223, 187] width 336 height 290
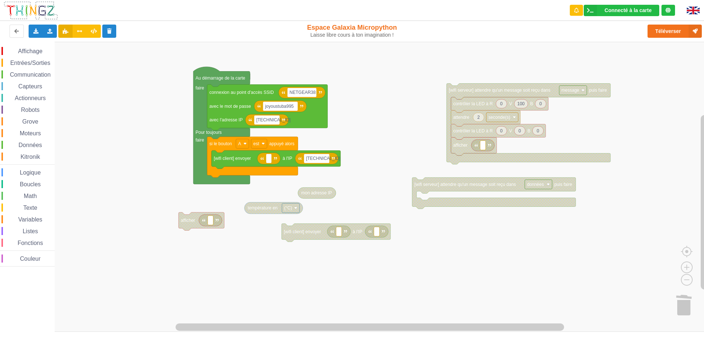
click at [437, 63] on rect "Espace de travail de Blocky" at bounding box center [354, 187] width 709 height 290
click at [32, 86] on span "Capteurs" at bounding box center [30, 86] width 26 height 6
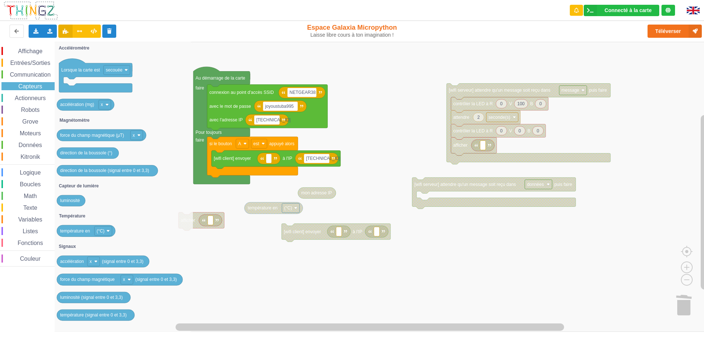
click at [28, 96] on span "Actionneurs" at bounding box center [30, 98] width 33 height 6
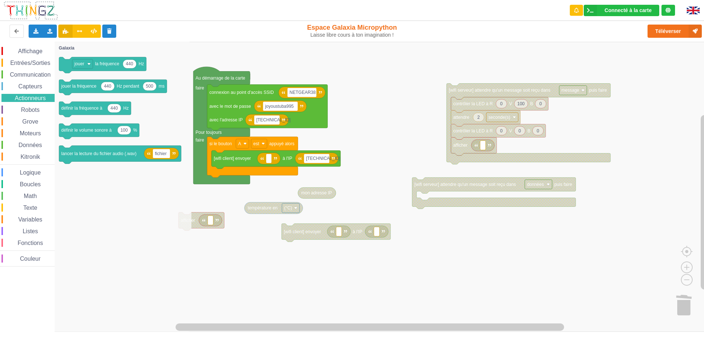
click at [28, 106] on div "Robots" at bounding box center [27, 110] width 53 height 8
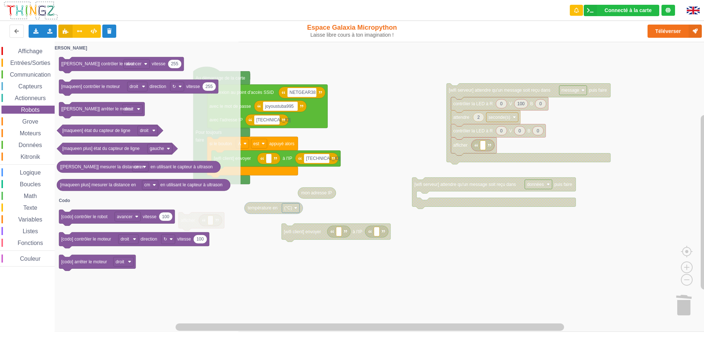
click at [28, 119] on span "Grove" at bounding box center [30, 121] width 18 height 6
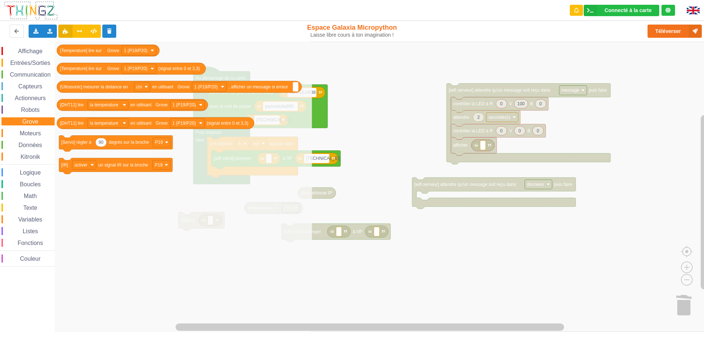
click at [31, 130] on span "Moteurs" at bounding box center [30, 133] width 23 height 6
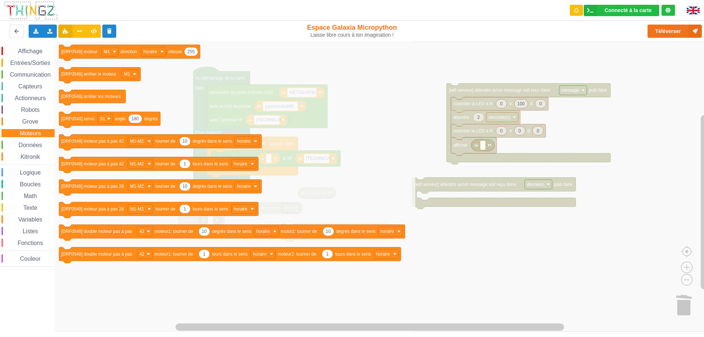
click at [29, 143] on span "Données" at bounding box center [31, 145] width 26 height 6
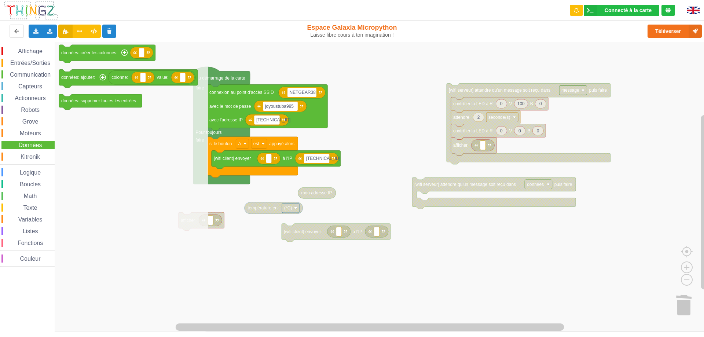
click at [30, 174] on span "Logique" at bounding box center [30, 172] width 23 height 6
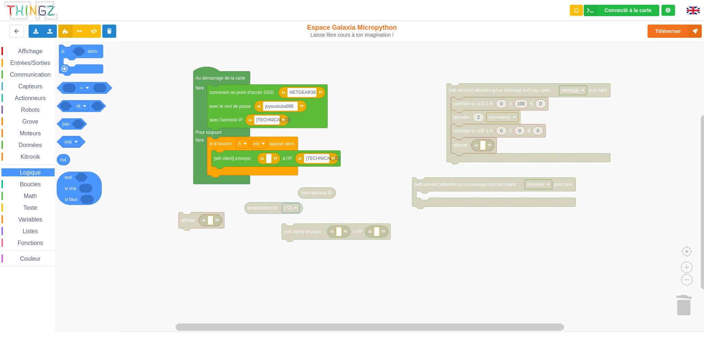
click at [31, 186] on span "Boucles" at bounding box center [30, 184] width 23 height 6
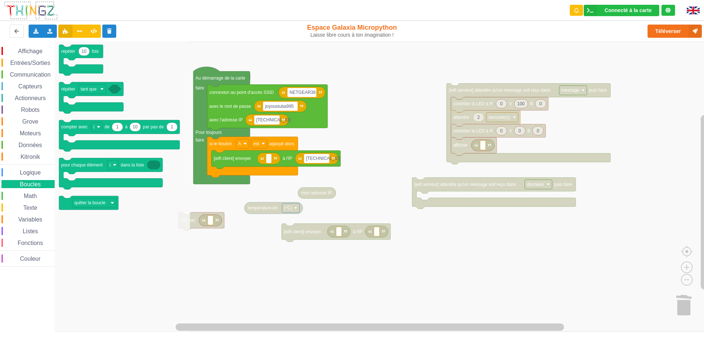
click at [31, 197] on span "Math" at bounding box center [30, 196] width 15 height 6
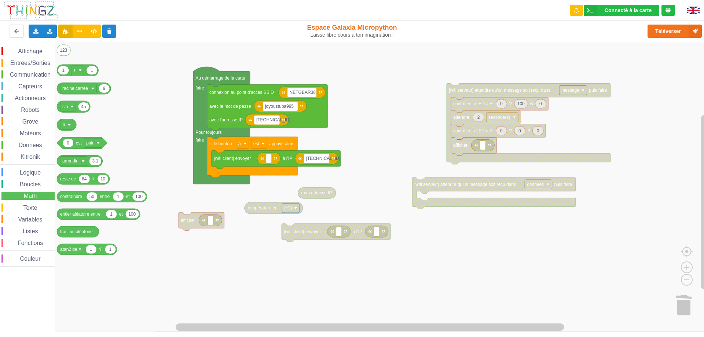
click at [30, 205] on span "Texte" at bounding box center [30, 208] width 16 height 6
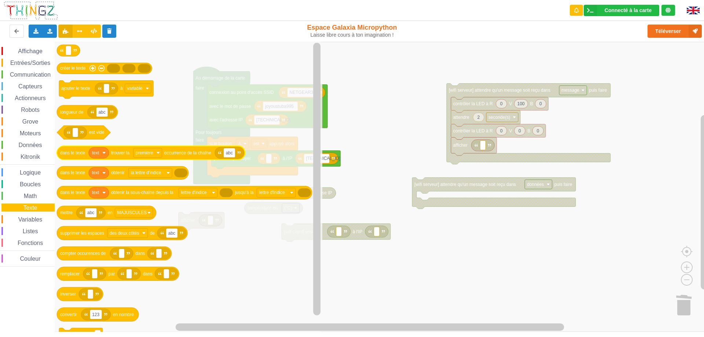
click at [103, 154] on image "Espace de travail de Blocky" at bounding box center [103, 152] width 3 height 3
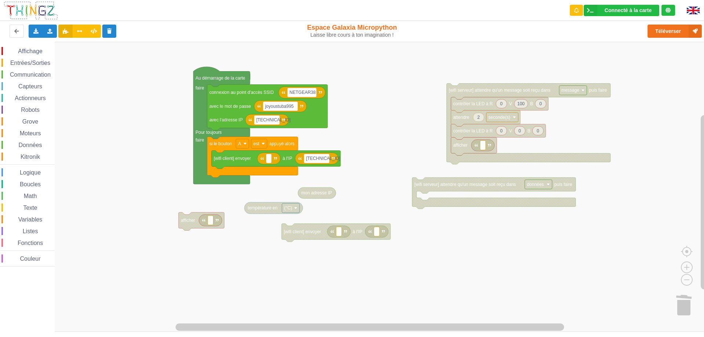
click at [26, 183] on span "Boucles" at bounding box center [30, 184] width 23 height 6
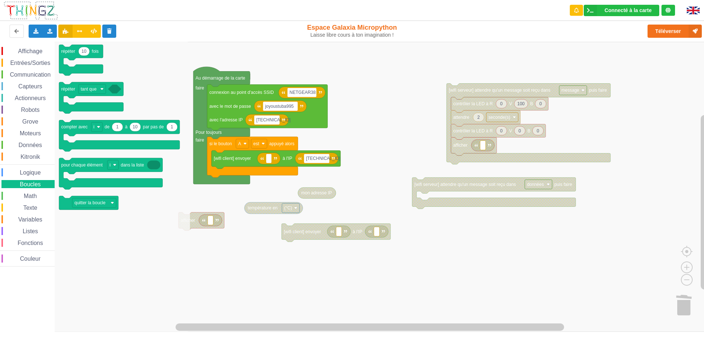
click at [31, 174] on span "Logique" at bounding box center [30, 172] width 23 height 6
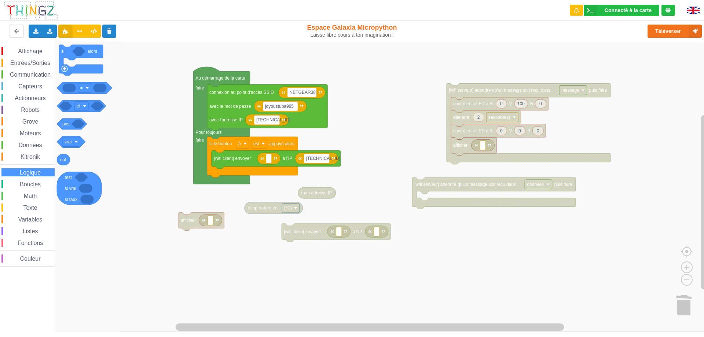
click at [33, 196] on span "Math" at bounding box center [30, 196] width 15 height 6
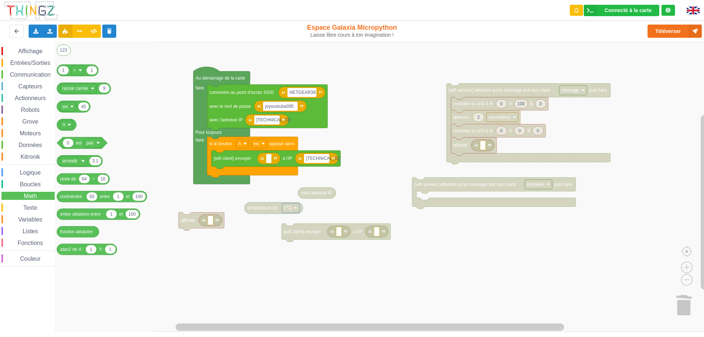
click at [33, 205] on span "Texte" at bounding box center [30, 208] width 16 height 6
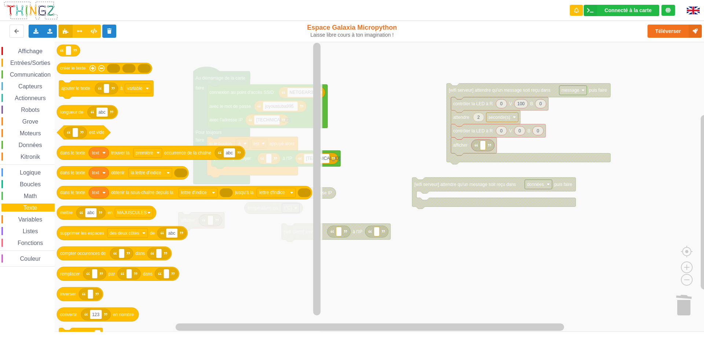
click at [31, 186] on span "Boucles" at bounding box center [30, 184] width 23 height 6
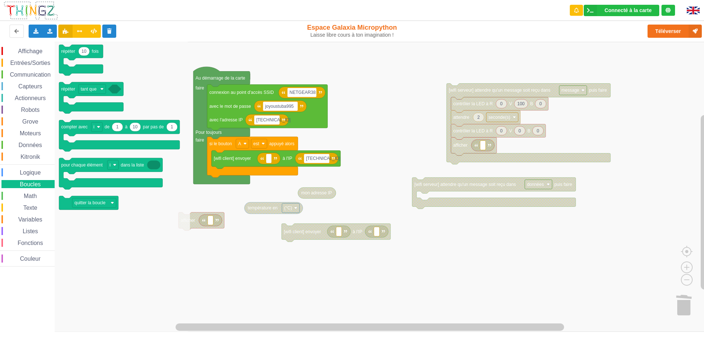
click at [29, 169] on span "Logique" at bounding box center [30, 172] width 23 height 6
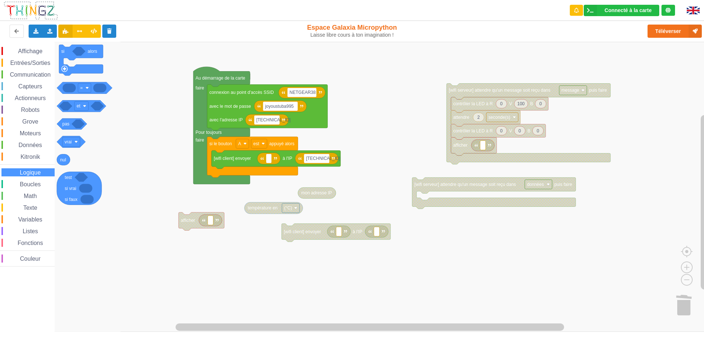
click at [31, 144] on span "Données" at bounding box center [31, 145] width 26 height 6
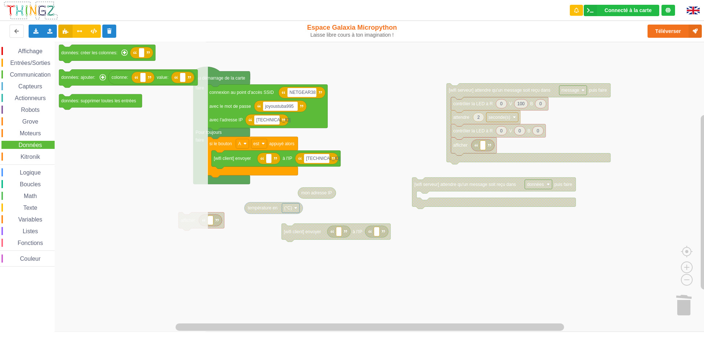
click at [31, 132] on span "Moteurs" at bounding box center [30, 133] width 23 height 6
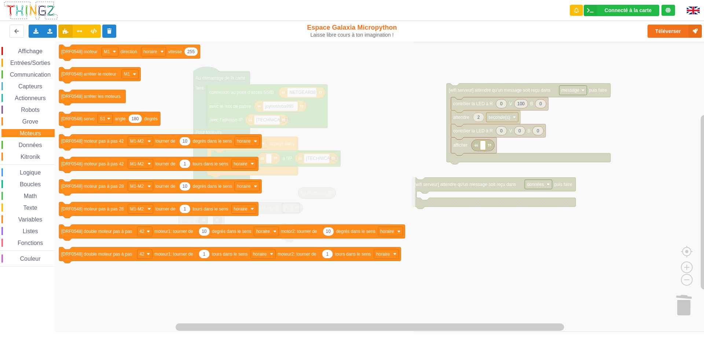
click at [33, 124] on span "Grove" at bounding box center [30, 121] width 18 height 6
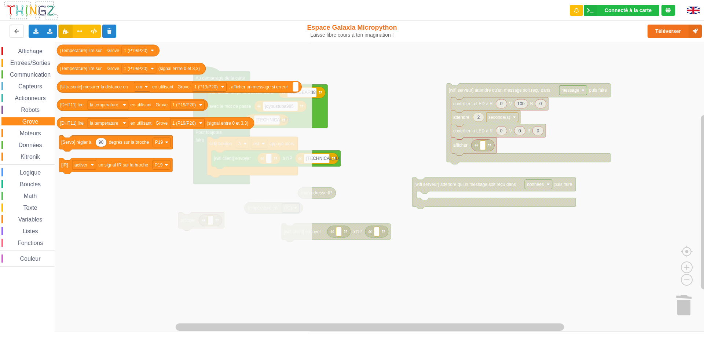
click at [29, 206] on span "Texte" at bounding box center [30, 208] width 16 height 6
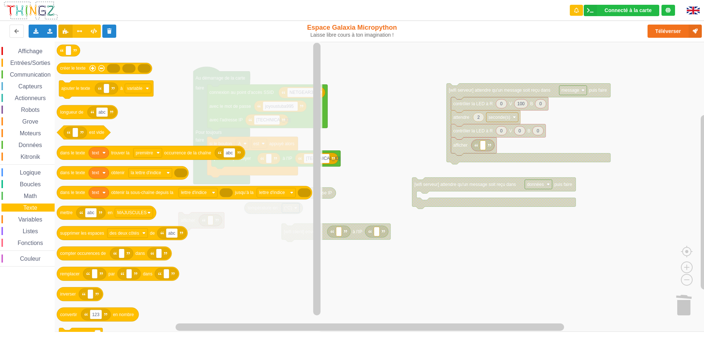
click at [28, 83] on span "Capteurs" at bounding box center [30, 86] width 26 height 6
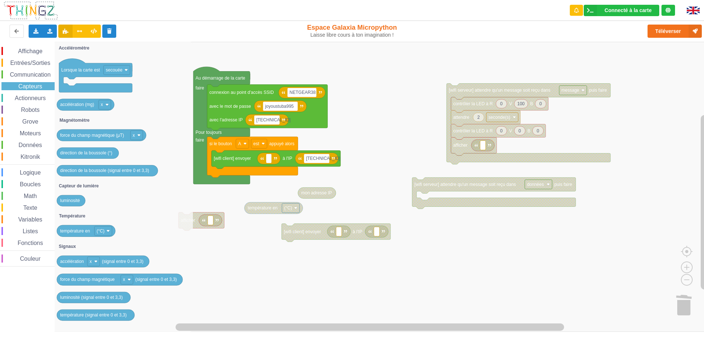
click at [30, 73] on span "Communication" at bounding box center [30, 75] width 43 height 6
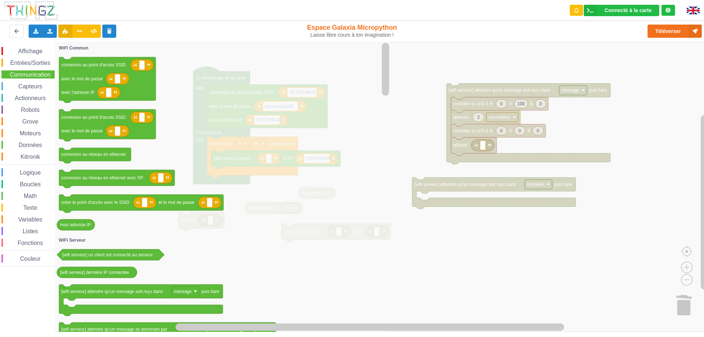
click at [31, 84] on span "Capteurs" at bounding box center [30, 86] width 26 height 6
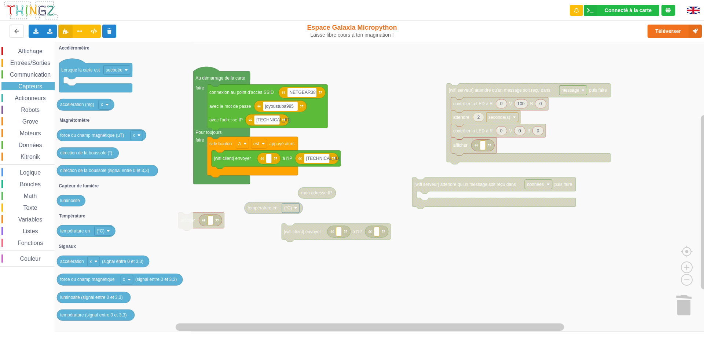
click at [31, 96] on span "Actionneurs" at bounding box center [30, 98] width 33 height 6
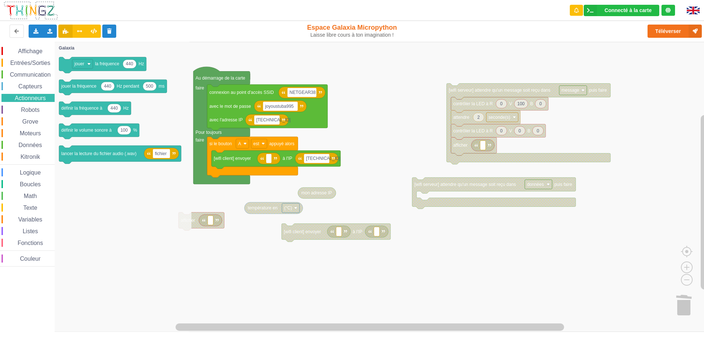
click at [29, 63] on span "Entrées/Sorties" at bounding box center [30, 63] width 42 height 6
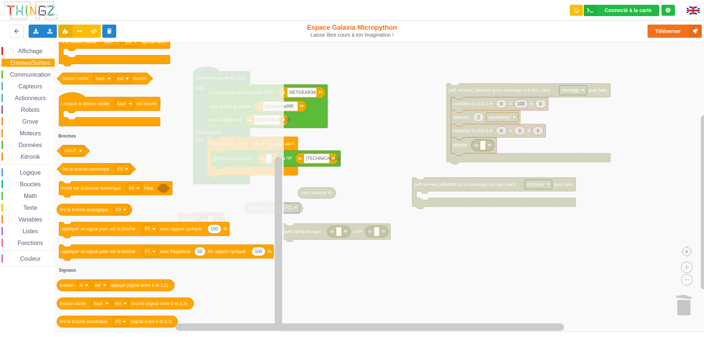
click at [31, 207] on span "Texte" at bounding box center [30, 208] width 16 height 6
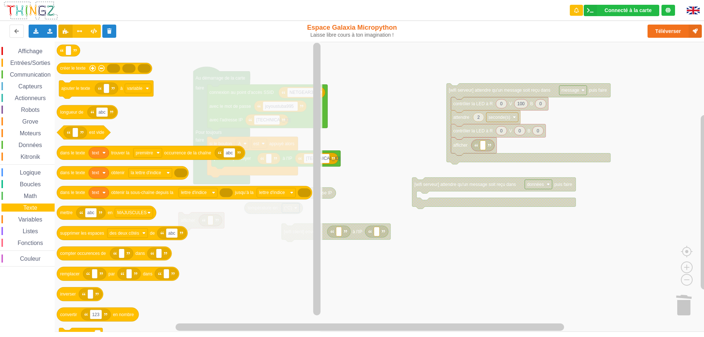
click at [28, 219] on span "Variables" at bounding box center [30, 219] width 26 height 6
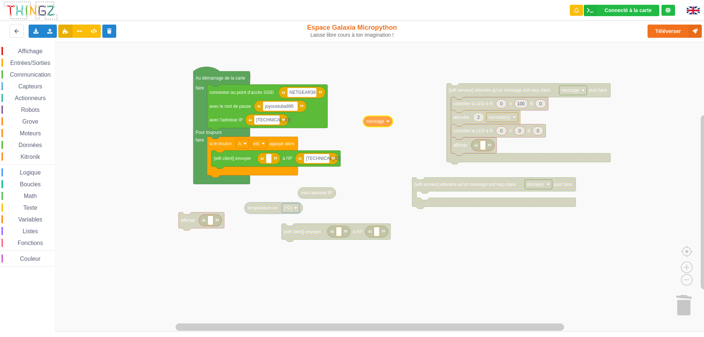
click at [373, 121] on div "Affichage Entrées/Sorties Communication Capteurs Actionneurs Robots Grove Moteu…" at bounding box center [354, 187] width 709 height 290
type input "hello"
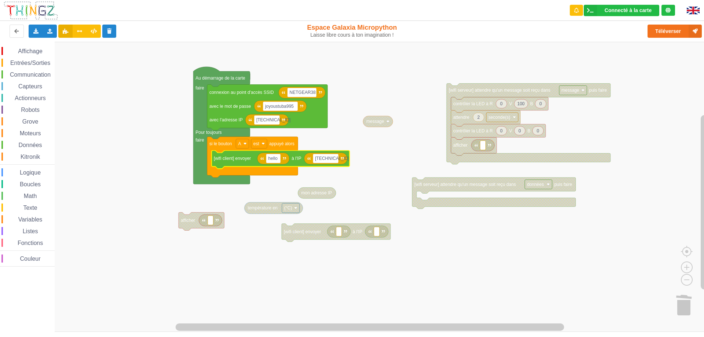
click at [381, 150] on div "Affichage Entrées/Sorties Communication Capteurs Actionneurs Robots Grove Moteu…" at bounding box center [354, 187] width 709 height 290
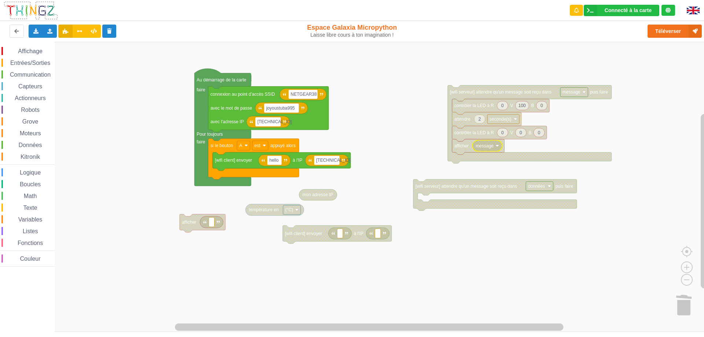
click at [577, 144] on rect "Espace de travail de Blocky" at bounding box center [354, 187] width 709 height 290
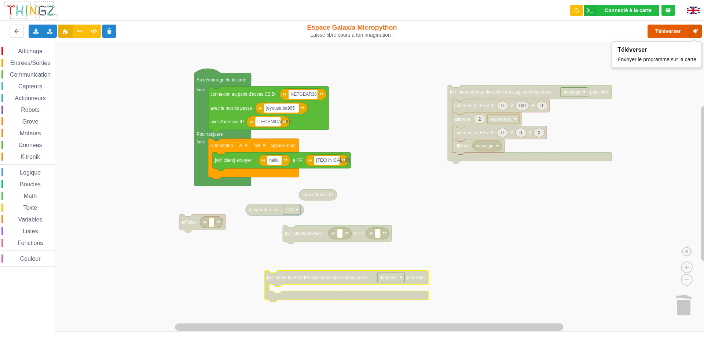
click at [667, 36] on button "Téléverser" at bounding box center [675, 31] width 54 height 13
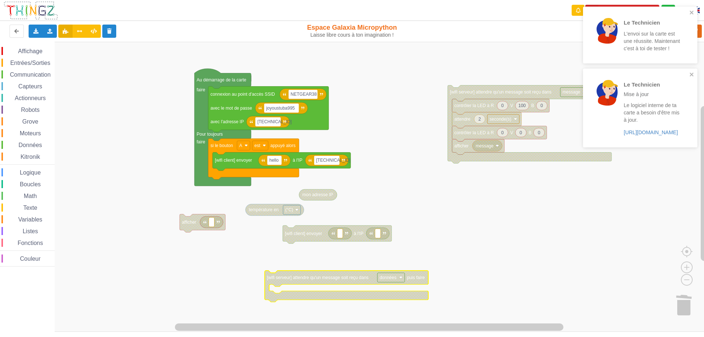
click at [490, 221] on rect "Espace de travail de Blocky" at bounding box center [354, 187] width 709 height 290
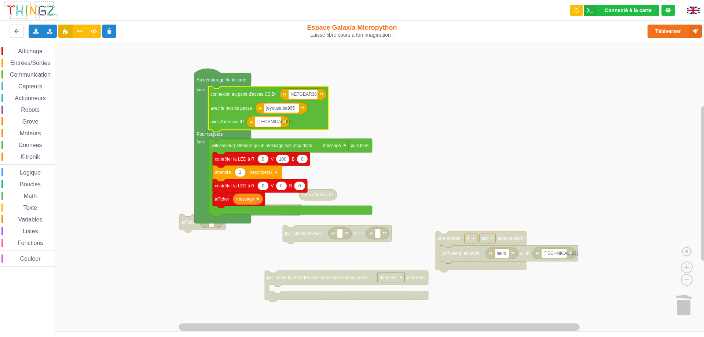
click at [277, 122] on rect "Espace de travail de Blocky" at bounding box center [268, 122] width 26 height 10
click at [277, 122] on input "[TECHNICAL_ID]" at bounding box center [268, 122] width 26 height 10
type input "[TECHNICAL_ID]"
click at [436, 98] on rect "Espace de travail de Blocky" at bounding box center [354, 187] width 709 height 290
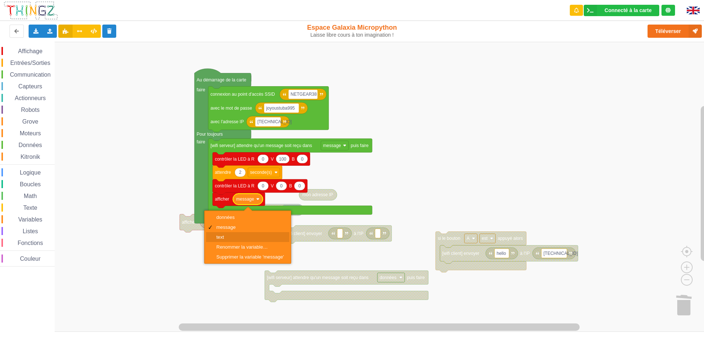
click at [232, 238] on div "text" at bounding box center [249, 237] width 67 height 6
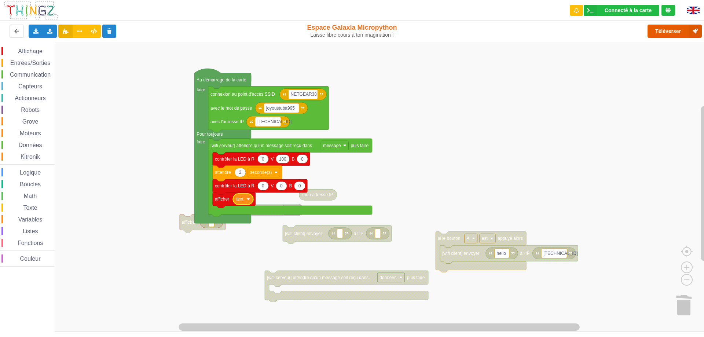
click at [674, 34] on button "Téléverser" at bounding box center [675, 31] width 54 height 13
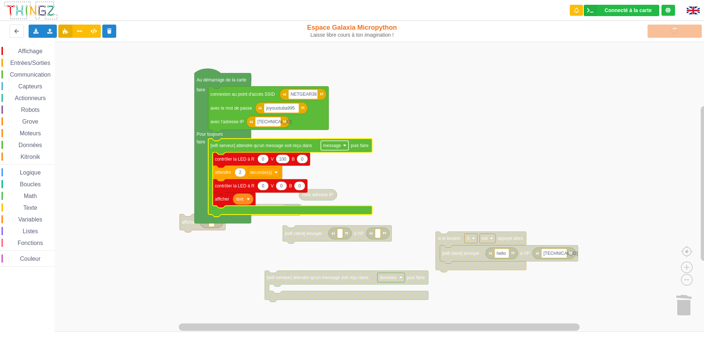
click at [344, 147] on image "Espace de travail de Blocky" at bounding box center [344, 145] width 3 height 3
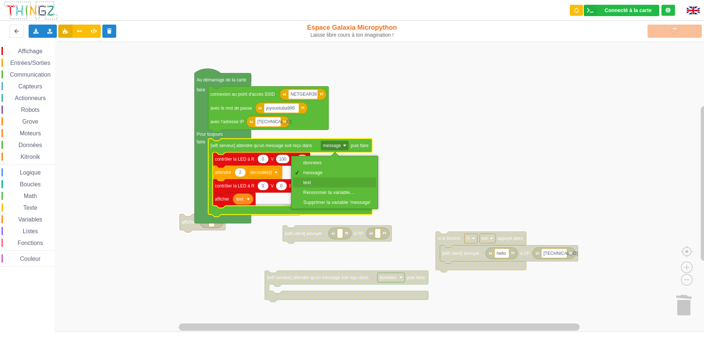
click at [316, 180] on div "text" at bounding box center [336, 183] width 67 height 6
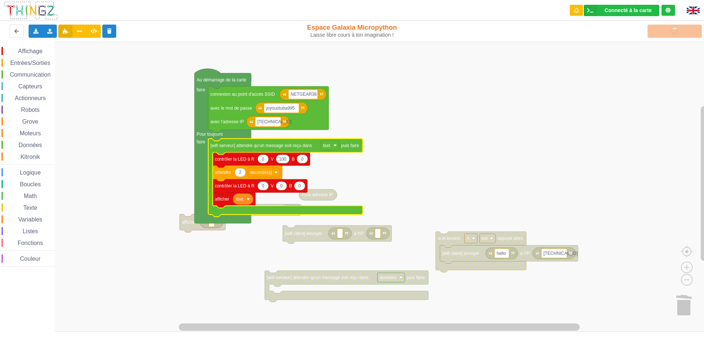
click at [497, 124] on rect "Espace de travail de Blocky" at bounding box center [354, 187] width 709 height 290
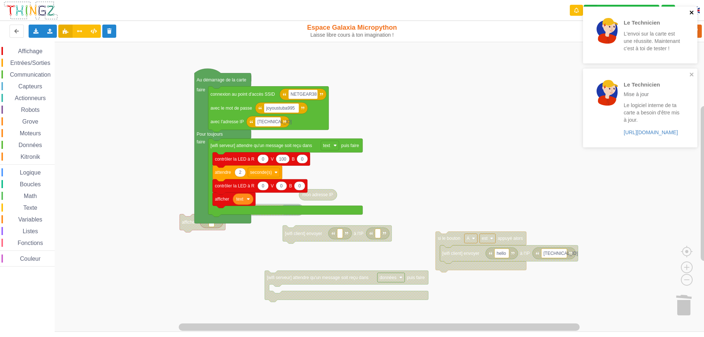
click at [693, 10] on icon "close" at bounding box center [691, 13] width 5 height 6
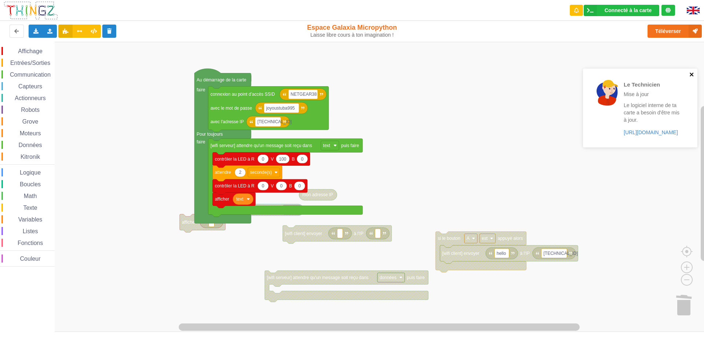
click at [693, 75] on icon "close" at bounding box center [691, 75] width 5 height 6
click at [670, 8] on div "Le Technicien Mise à jour Le logiciel interne de ta carte a besoin d'être mis à…" at bounding box center [640, 6] width 117 height 3
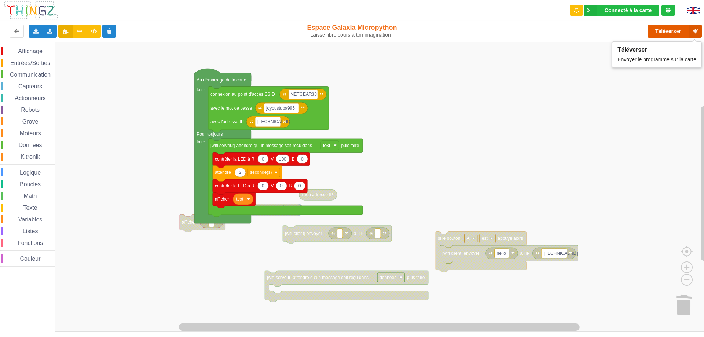
click at [662, 31] on button "Téléverser" at bounding box center [675, 31] width 54 height 13
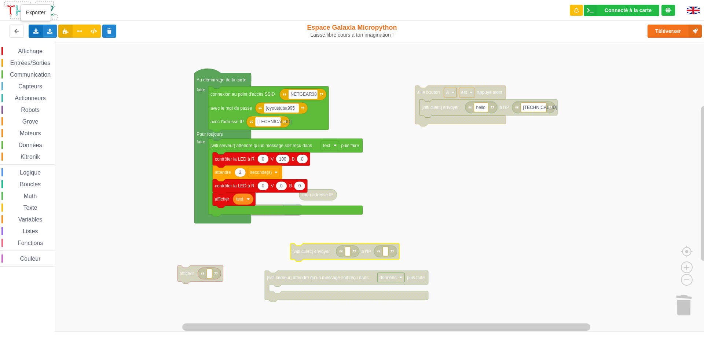
click at [36, 33] on icon at bounding box center [36, 31] width 6 height 4
click at [61, 46] on span "Exporter l'assemblage de blocs" at bounding box center [80, 45] width 71 height 6
click at [471, 186] on rect "Espace de travail de Blocky" at bounding box center [354, 187] width 709 height 290
click at [678, 272] on rect "Espace de travail de Blocky" at bounding box center [354, 187] width 709 height 290
